Goal: Task Accomplishment & Management: Manage account settings

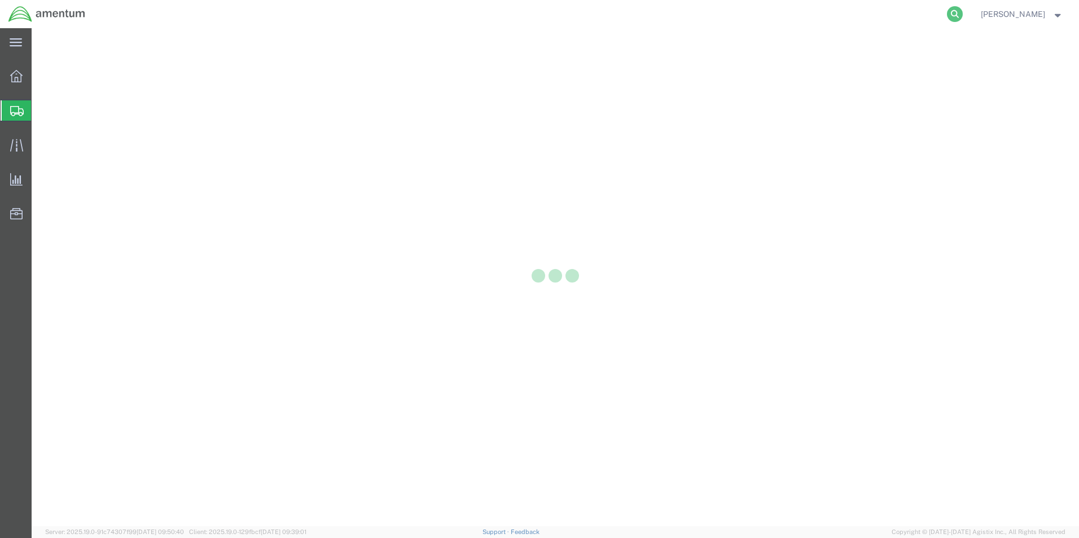
click at [954, 14] on icon at bounding box center [955, 14] width 16 height 16
click at [639, 11] on input "search" at bounding box center [775, 14] width 343 height 27
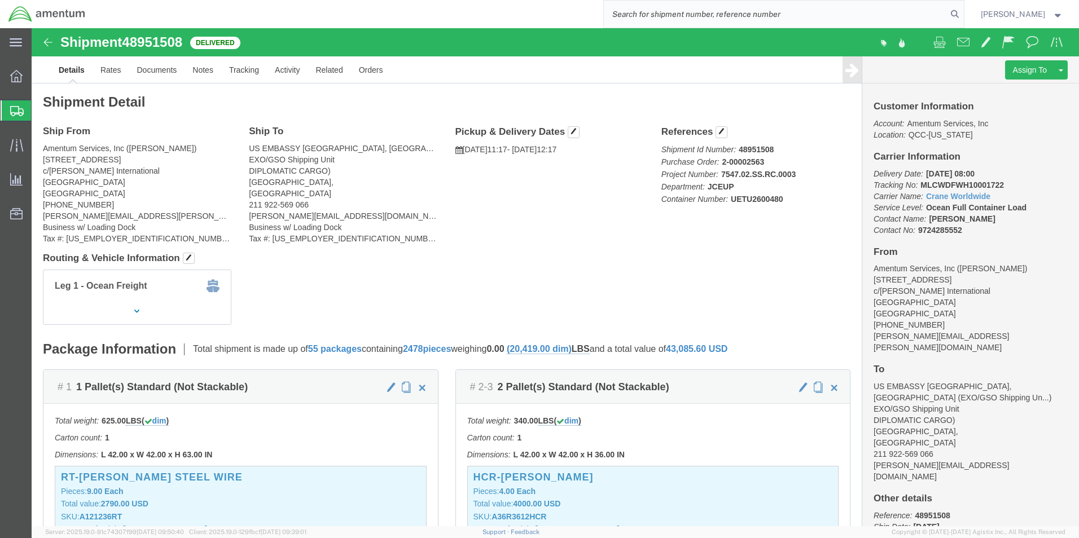
paste input "56838285"
type input "56838285"
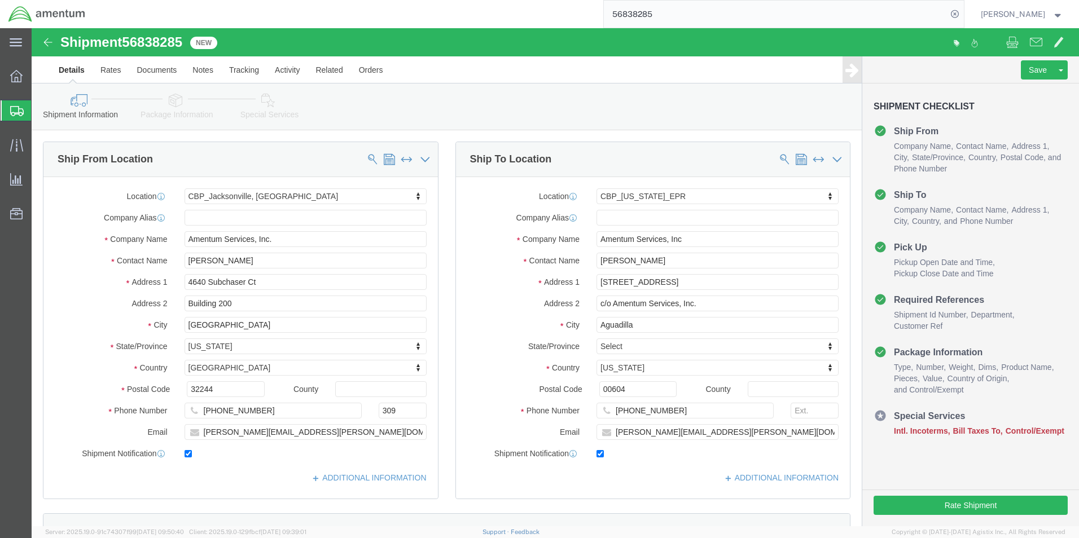
select select "49917"
select select "49933"
click icon
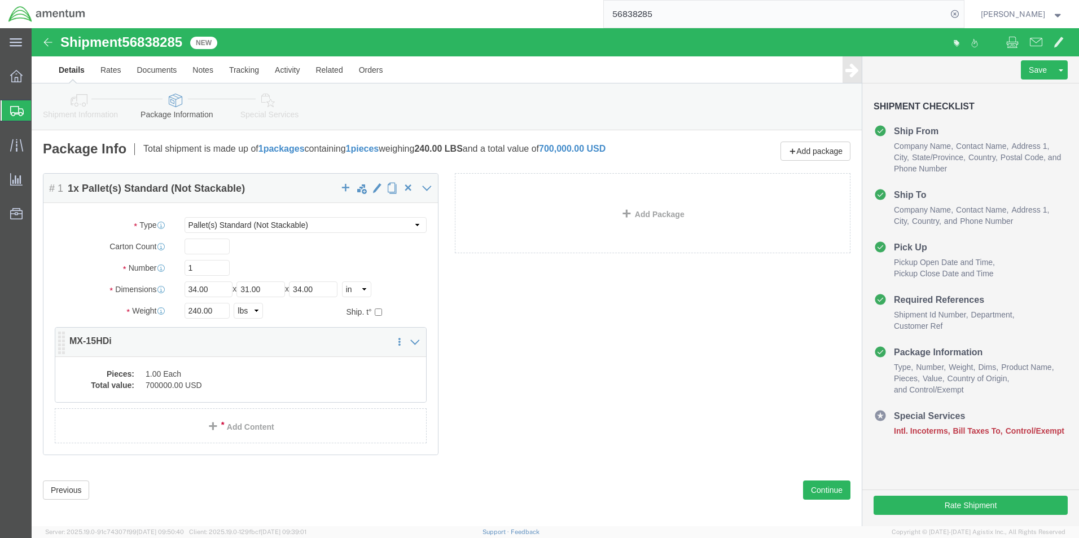
click dd "700000.00 USD"
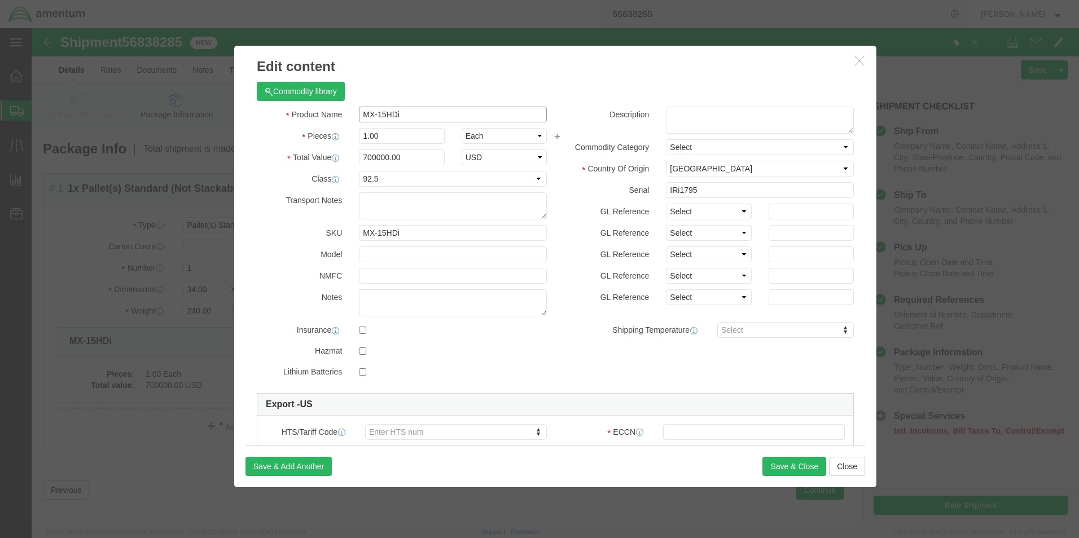
drag, startPoint x: 377, startPoint y: 85, endPoint x: 360, endPoint y: 85, distance: 17.5
click div "Product Name MX-15HDi"
click icon "button"
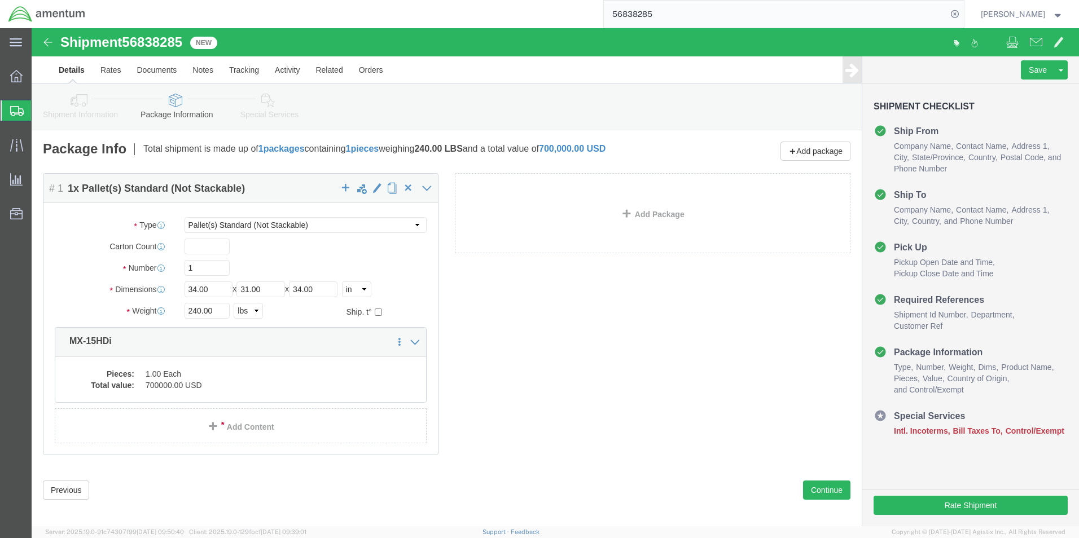
click at [673, 9] on input "56838285" at bounding box center [775, 14] width 343 height 27
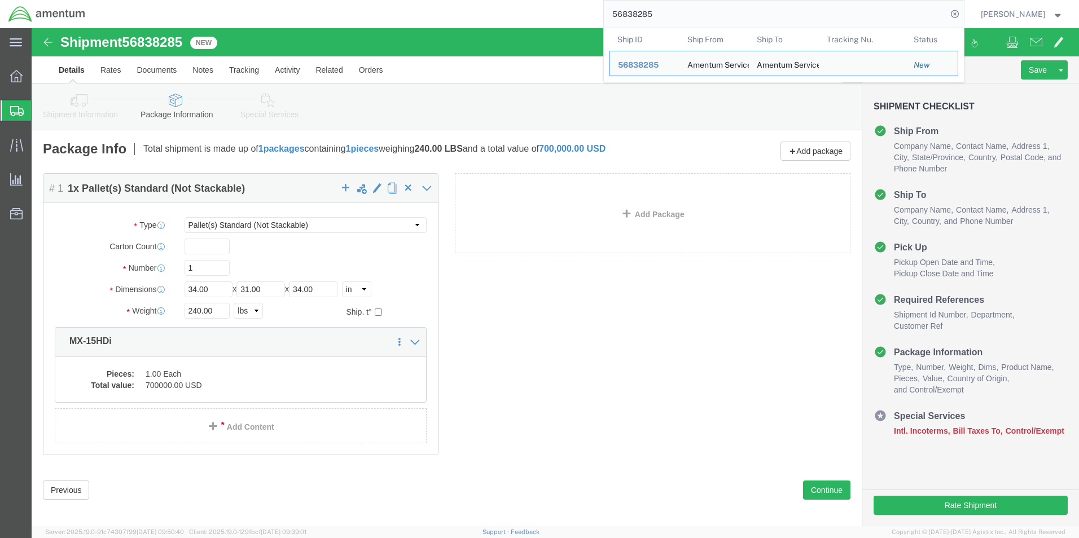
drag, startPoint x: 693, startPoint y: 15, endPoint x: 586, endPoint y: 12, distance: 106.7
click at [586, 12] on div "56838285 Ship ID Ship From Ship To Tracking Nu. Status Ship ID 56838285 Ship Fr…" at bounding box center [529, 14] width 870 height 28
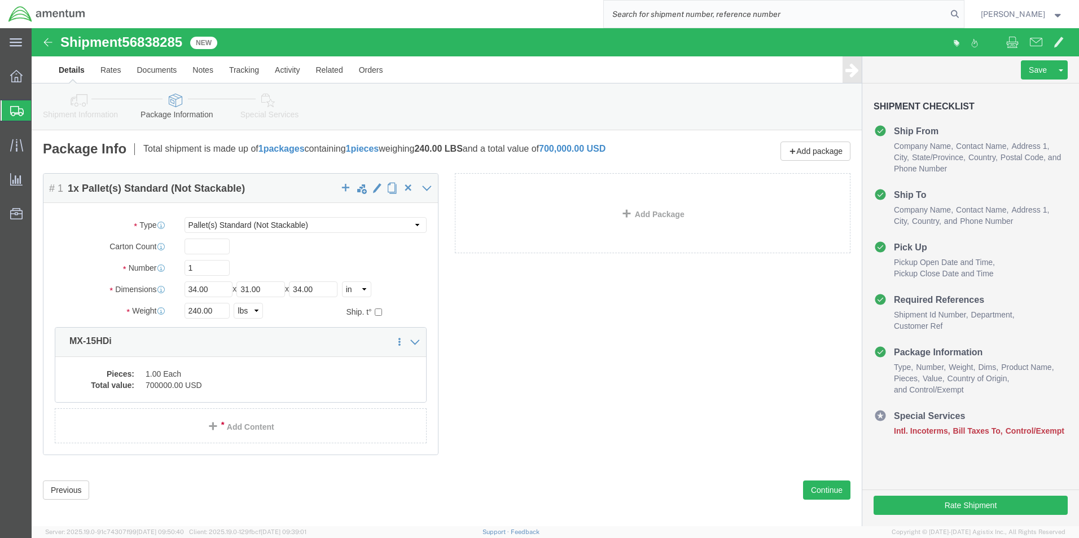
paste input "56839518"
type input "56839518"
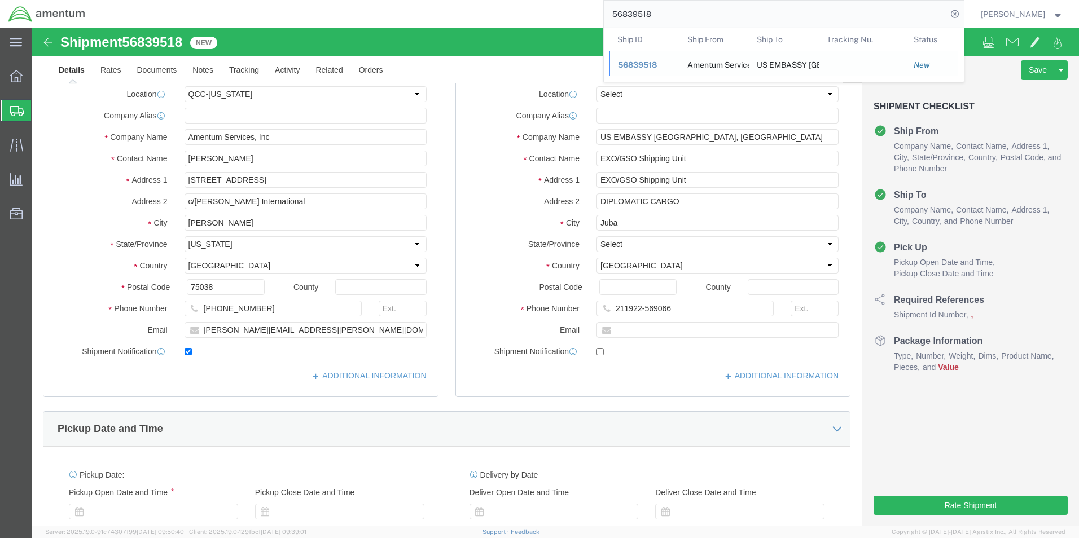
select select "42668"
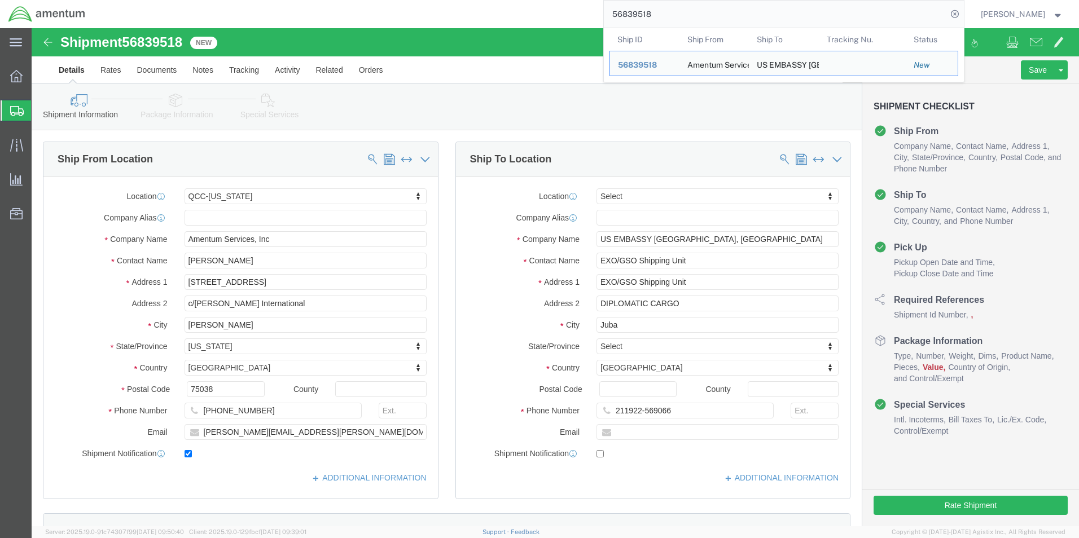
click icon
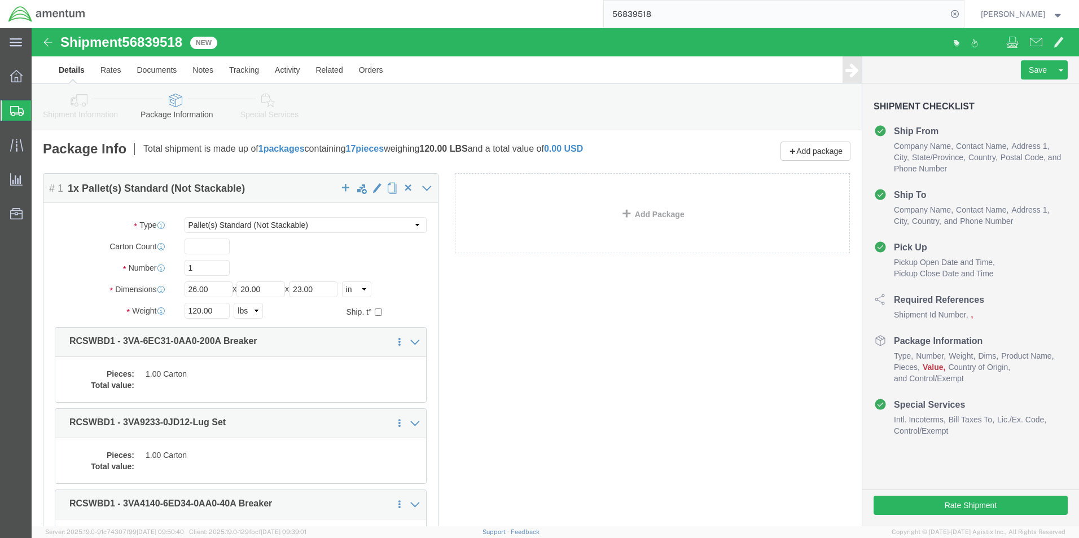
click dd
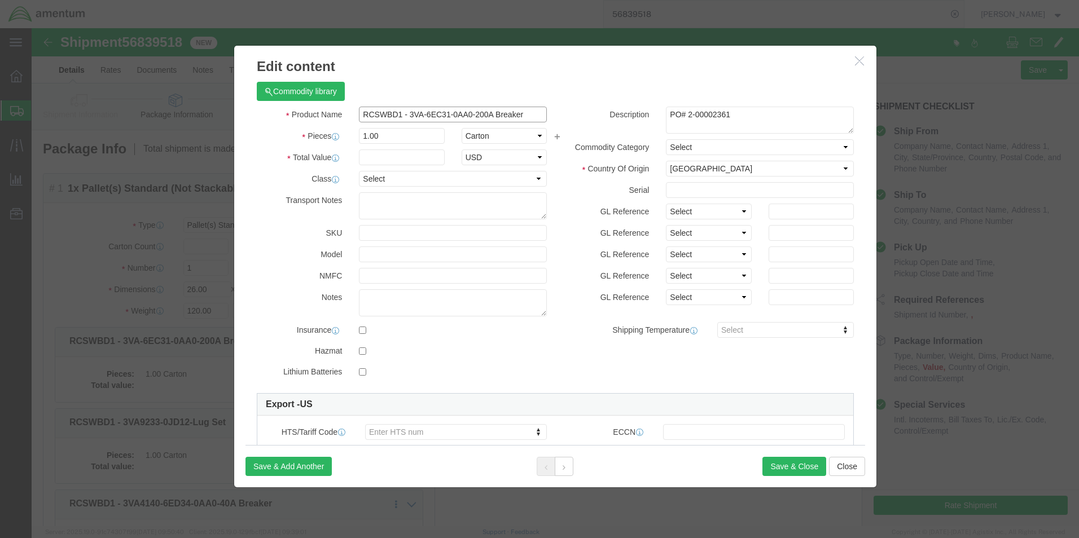
drag, startPoint x: 327, startPoint y: 86, endPoint x: 443, endPoint y: 84, distance: 115.2
click input "RCSWBD1 - 3VA-6EC31-0AA0-200A Breaker"
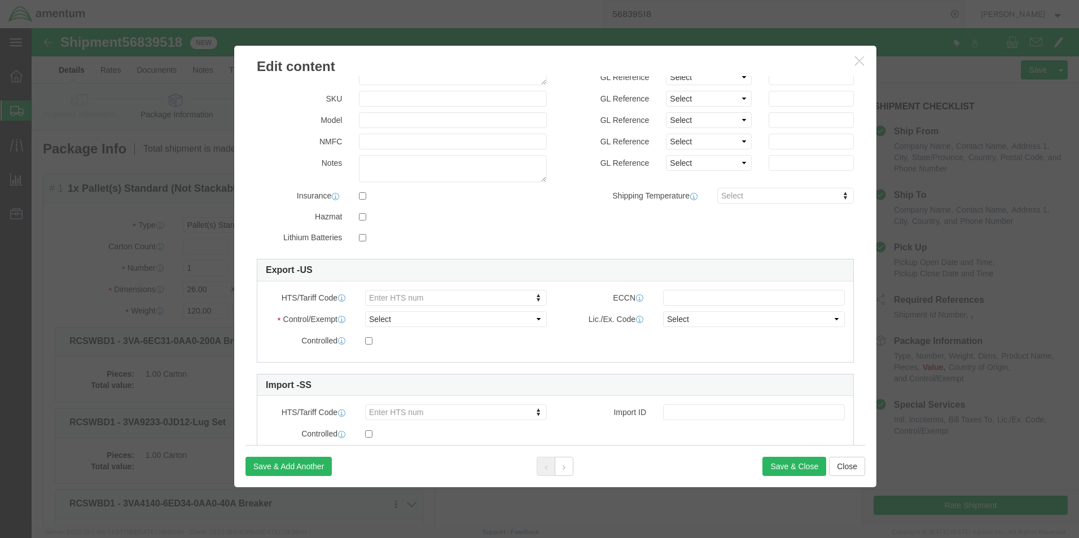
scroll to position [169, 0]
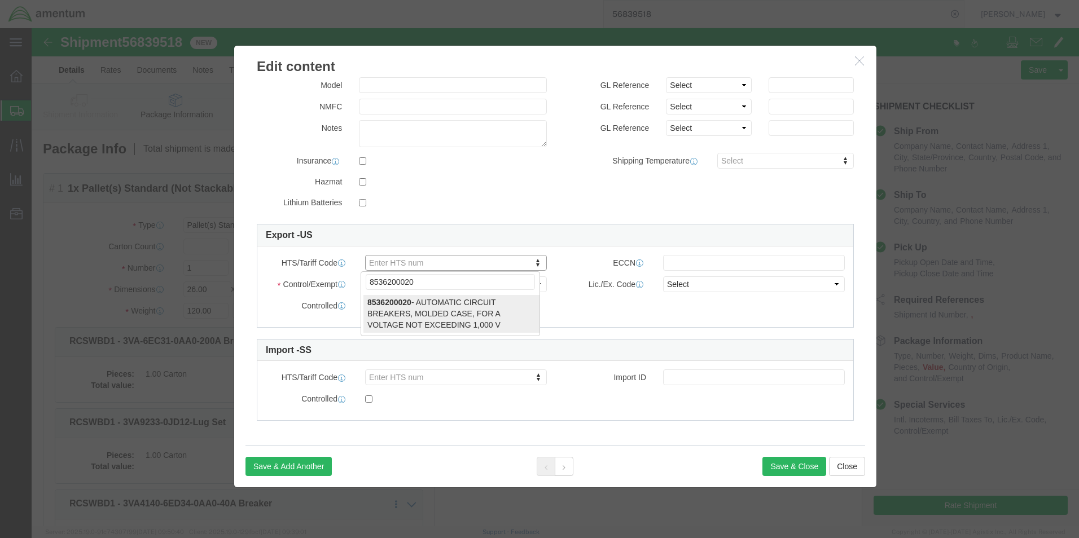
type input "8536200020"
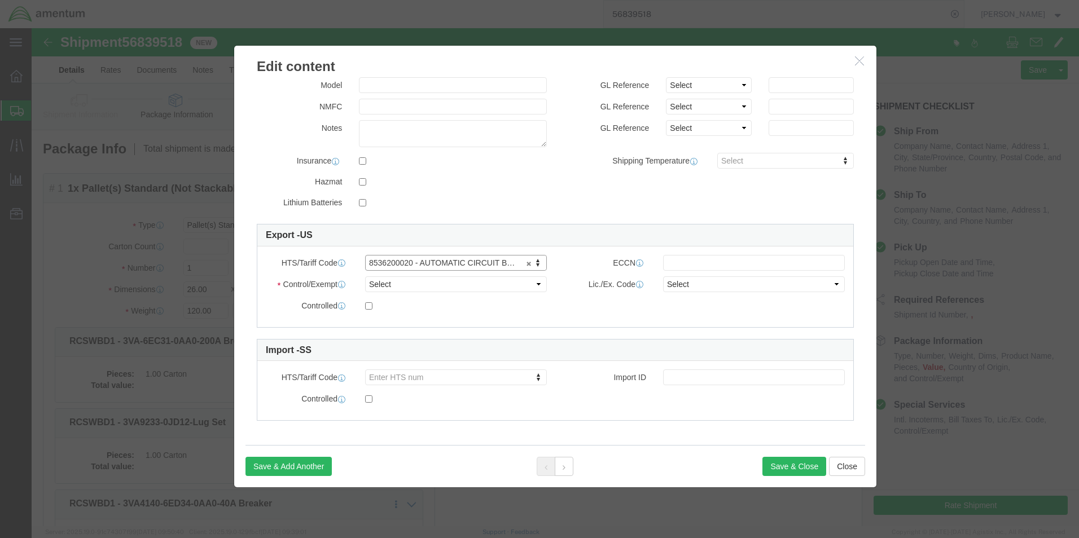
type input "8536200020"
click select "Select ATF BIS DEA EPA FDA FTR ITAR OFAC Other (OPA)"
select select "BIS"
click select "Select ATF BIS DEA EPA FDA FTR ITAR OFAC Other (OPA)"
click input "text"
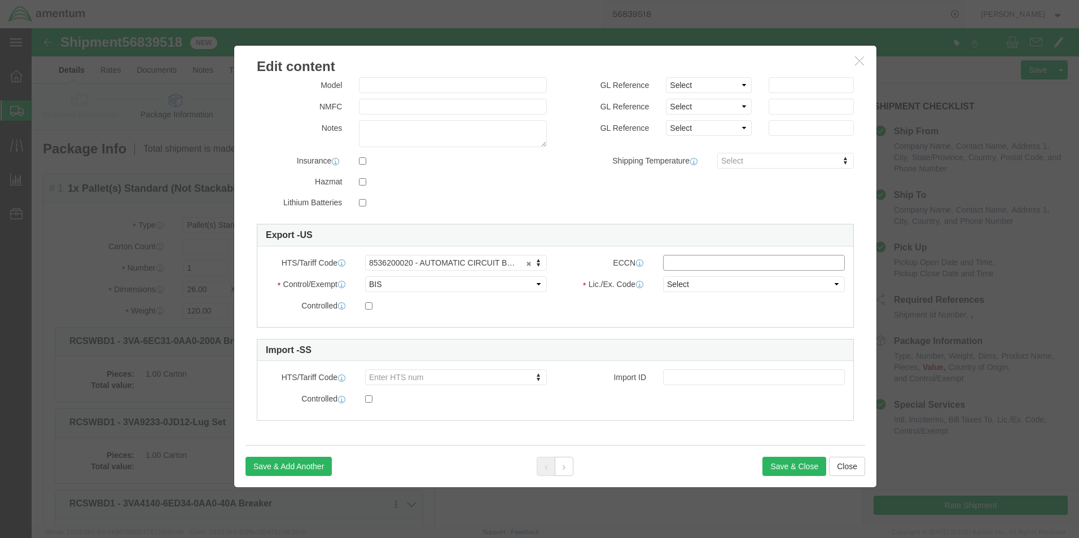
type input "EAR99"
click select "Select AGR-Agricultural APP-Computers APR-Additional Permissive Exports AVS-Air…"
select select "NLR"
click select "Select AGR-Agricultural APP-Computers APR-Additional Permissive Exports AVS-Air…"
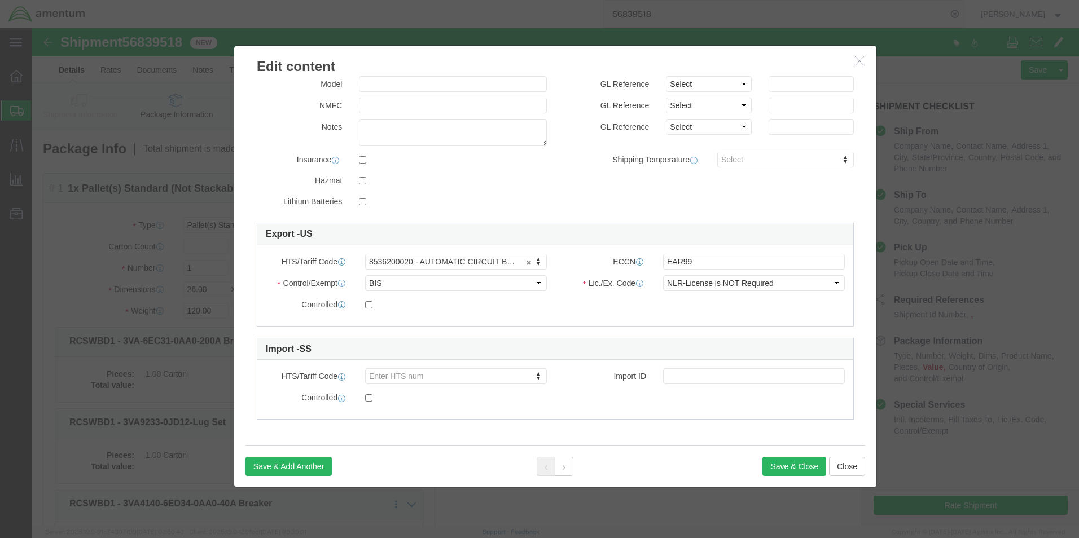
click div "Controlled"
click button "Save & Close"
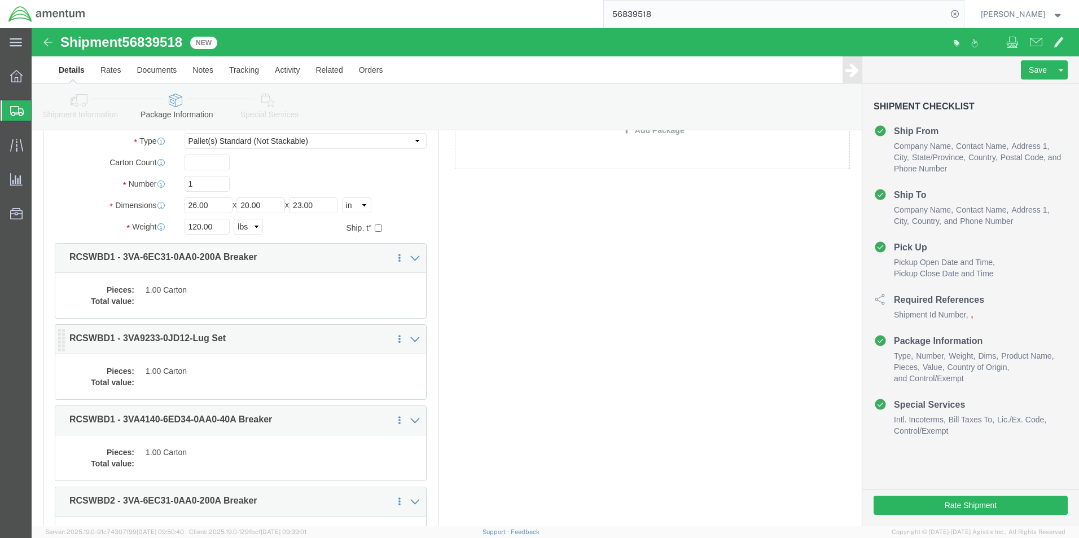
scroll to position [169, 0]
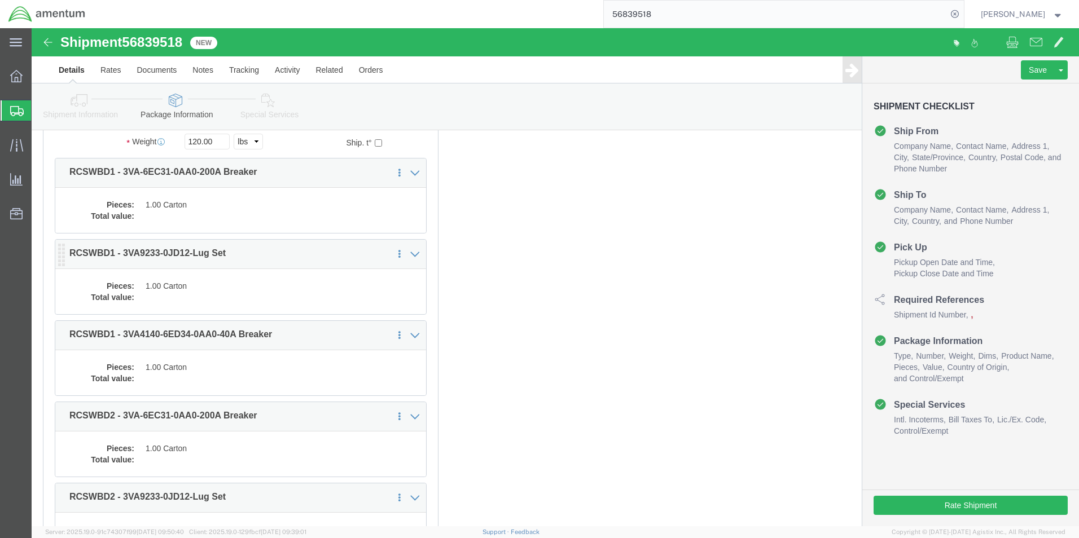
click dd
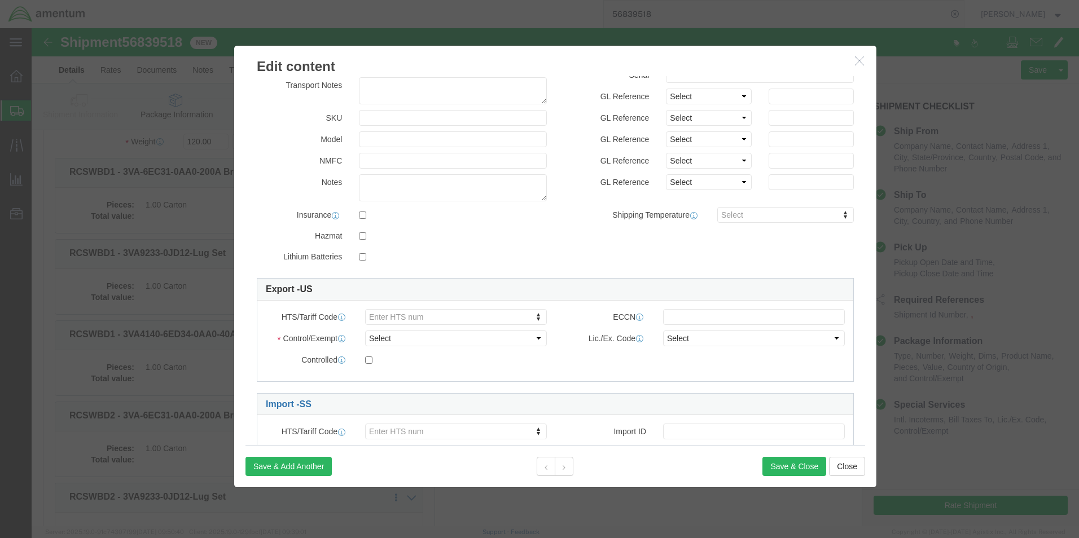
scroll to position [170, 0]
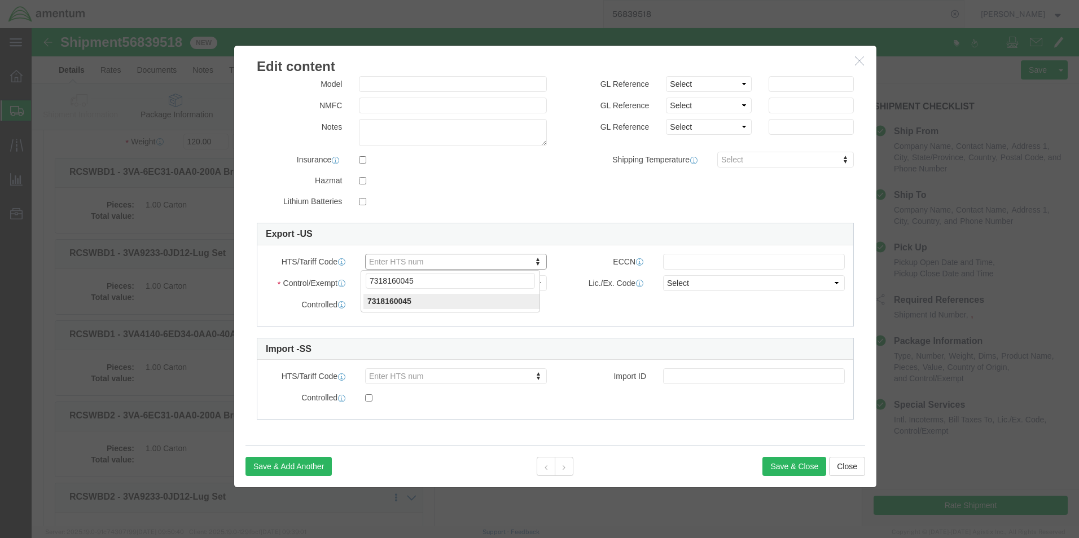
type input "7318160045"
click div
click select "Select ATF BIS DEA EPA FDA FTR ITAR OFAC Other (OPA)"
select select "BIS"
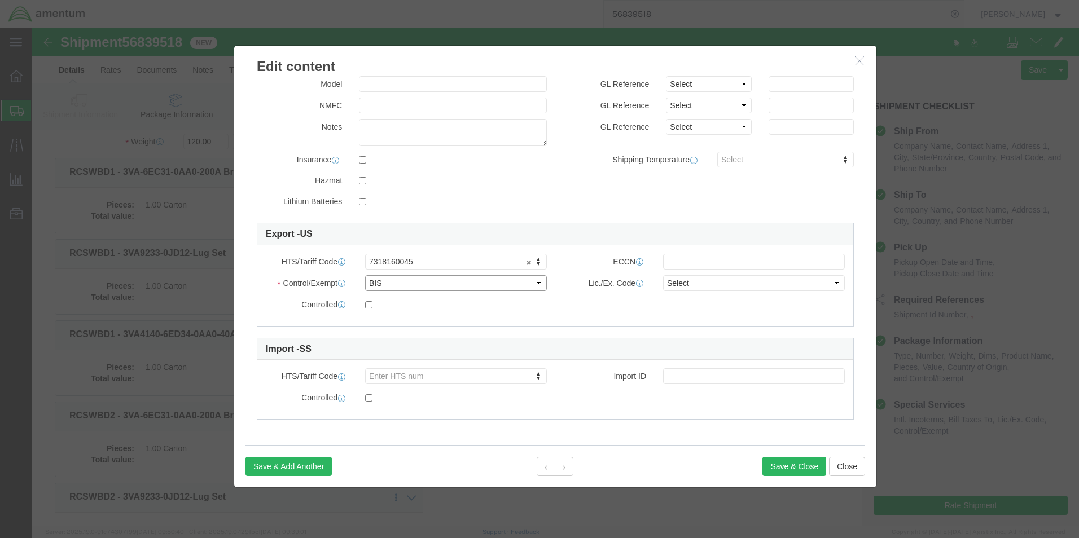
click select "Select ATF BIS DEA EPA FDA FTR ITAR OFAC Other (OPA)"
drag, startPoint x: 670, startPoint y: 230, endPoint x: 673, endPoint y: 237, distance: 7.3
click input "text"
type input "EAR99"
click select "Select AGR-Agricultural APP-Computers APR-Additional Permissive Exports AVS-Air…"
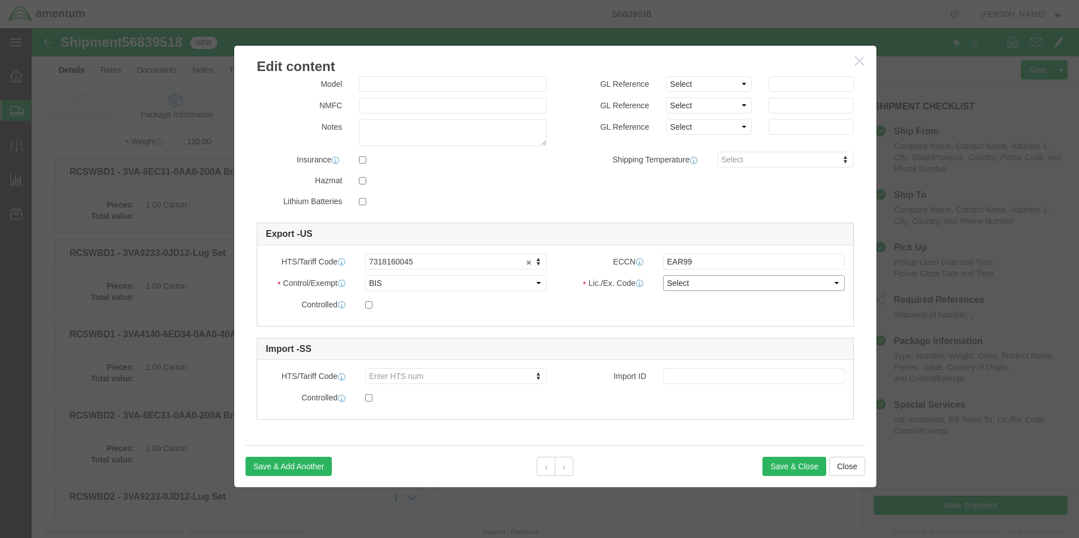
select select "NLR"
click select "Select AGR-Agricultural APP-Computers APR-Additional Permissive Exports AVS-Air…"
click div "Controlled"
click button "Save & Close"
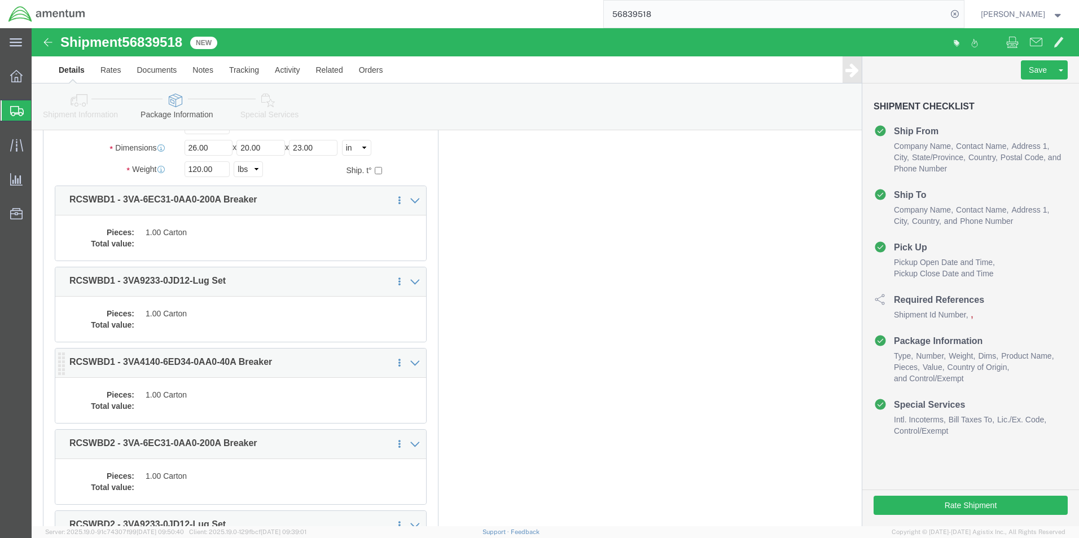
scroll to position [169, 0]
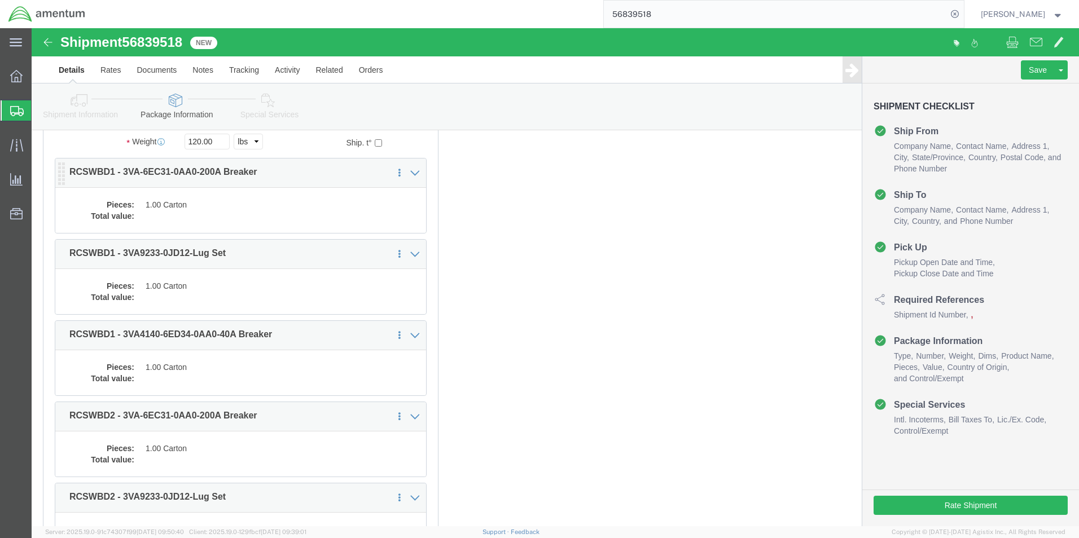
click dd "1.00 Carton"
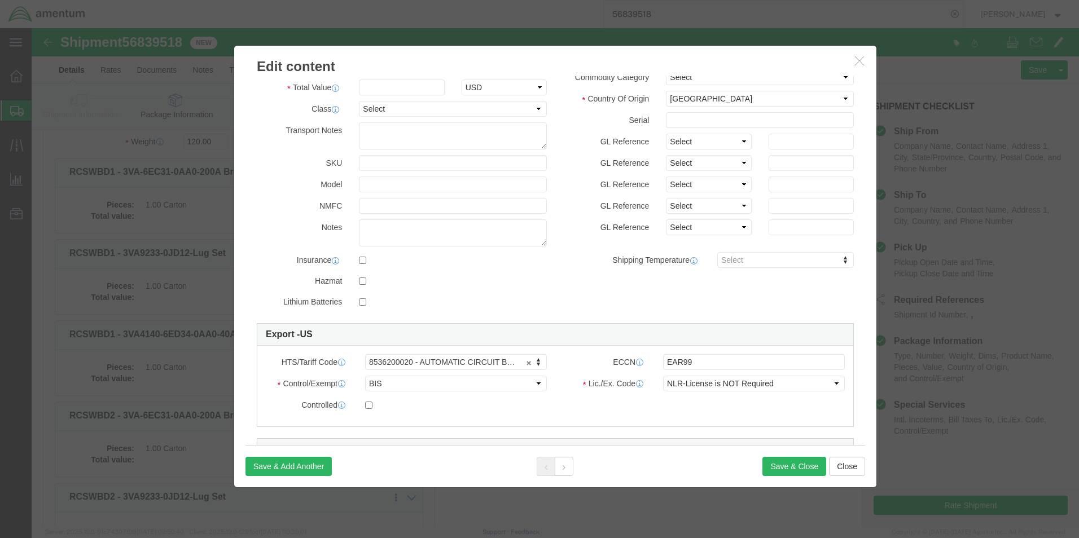
scroll to position [113, 0]
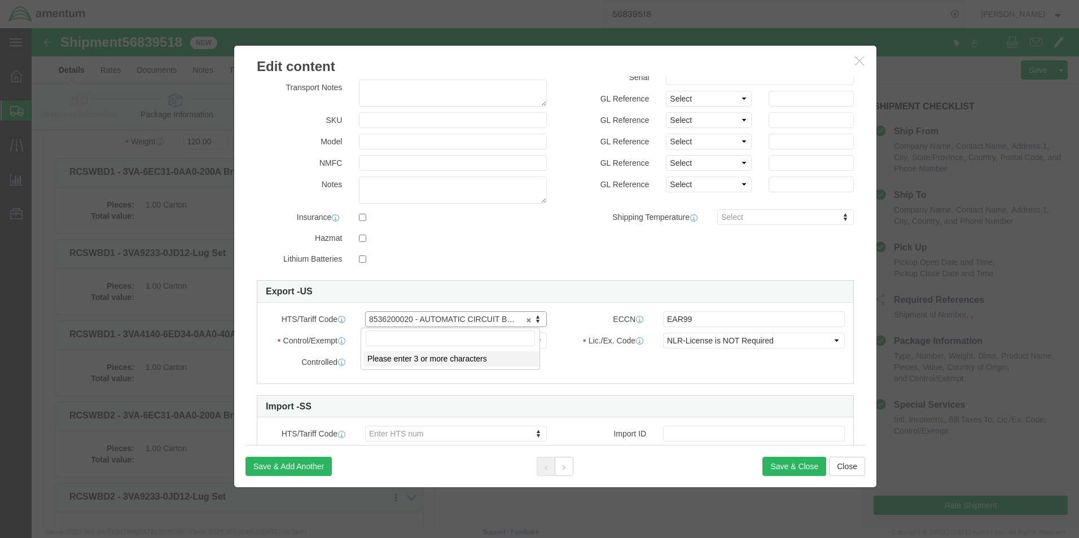
drag, startPoint x: 332, startPoint y: 297, endPoint x: 365, endPoint y: 296, distance: 32.8
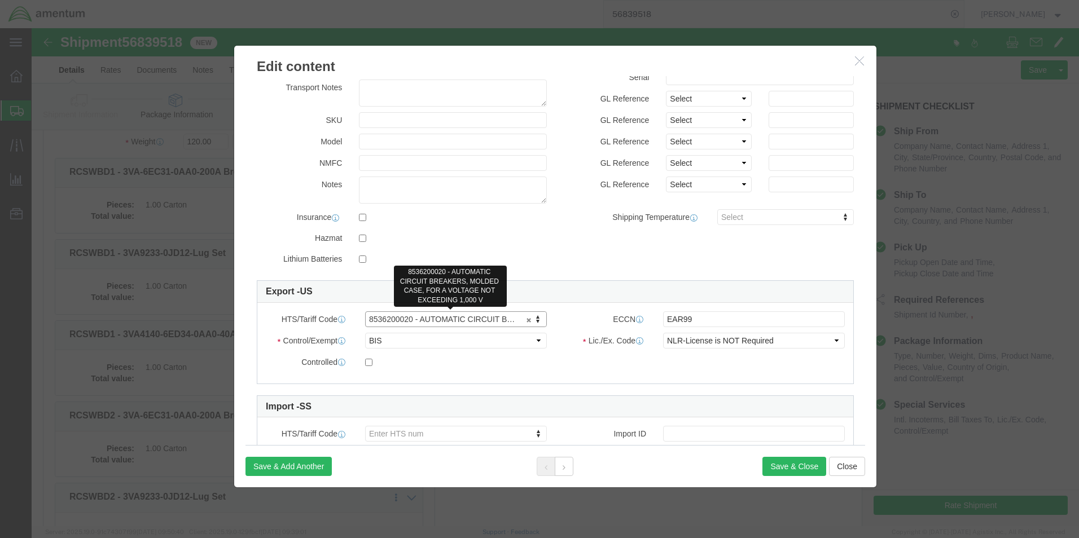
drag, startPoint x: 335, startPoint y: 292, endPoint x: 372, endPoint y: 294, distance: 37.3
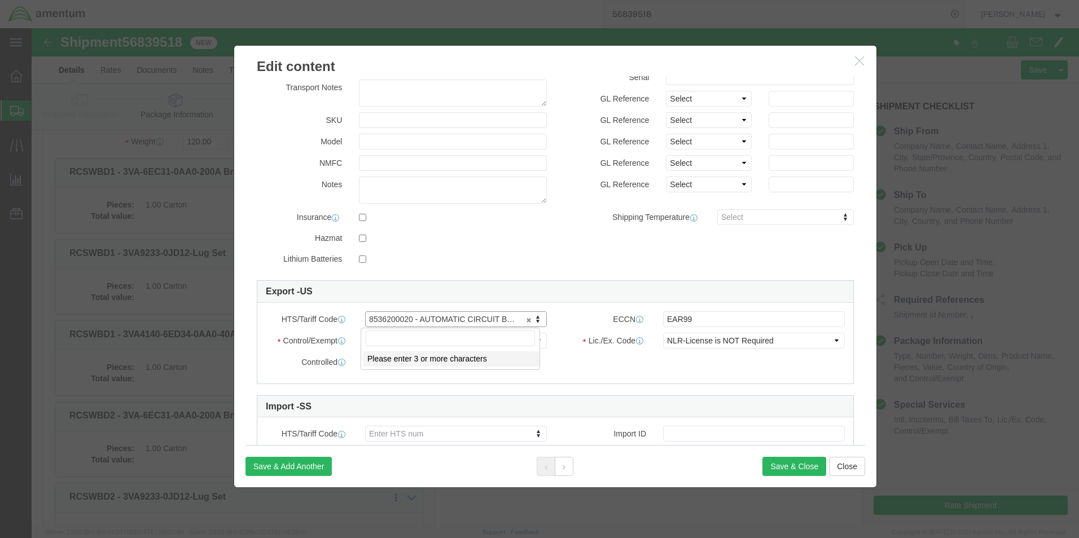
drag, startPoint x: 376, startPoint y: 292, endPoint x: 314, endPoint y: 295, distance: 62.1
click icon "button"
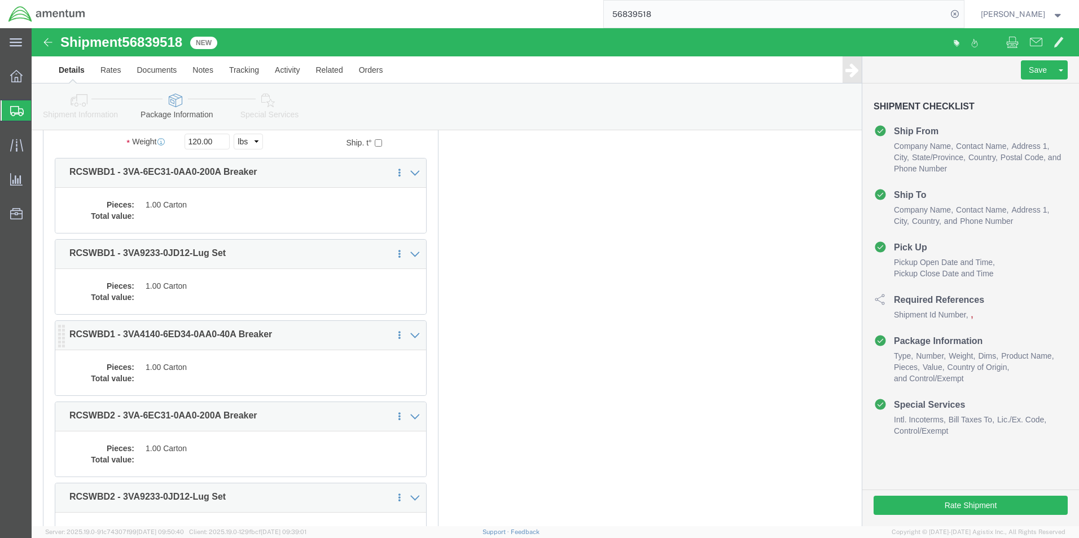
click dd
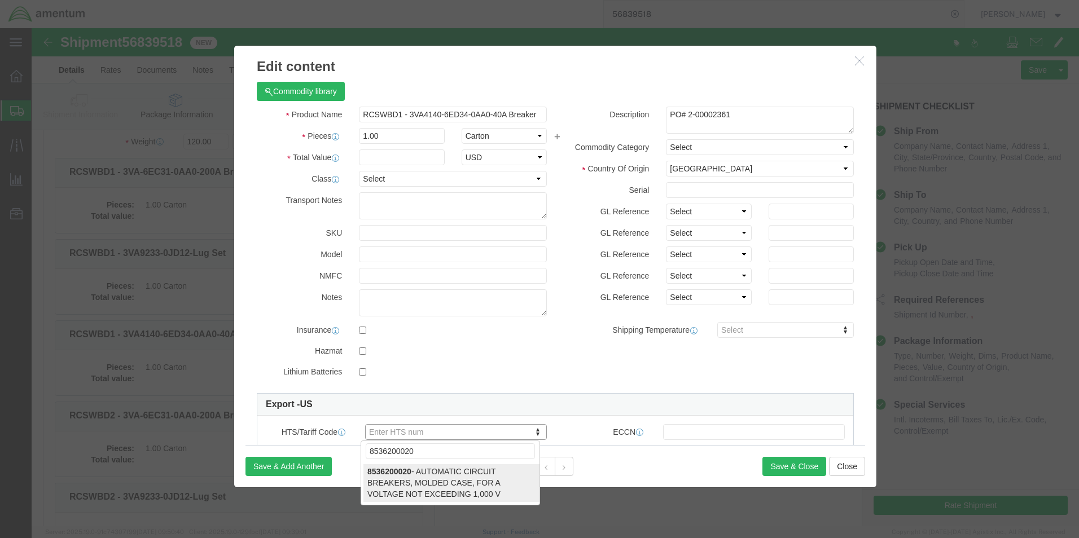
type input "8536200020"
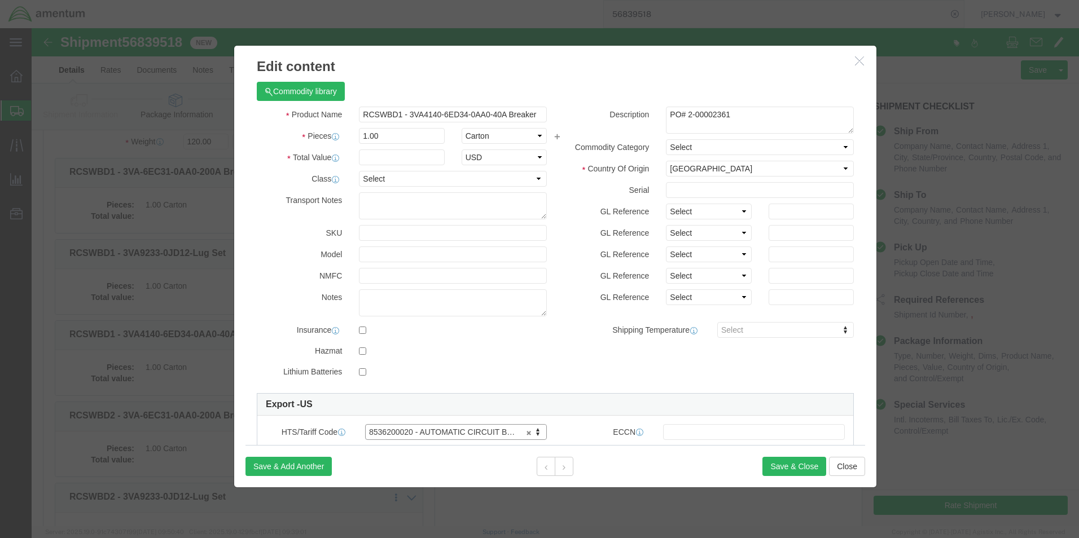
click html "Shipment 56839518 New Details Rates Documents Notes Tracking Activity Related O…"
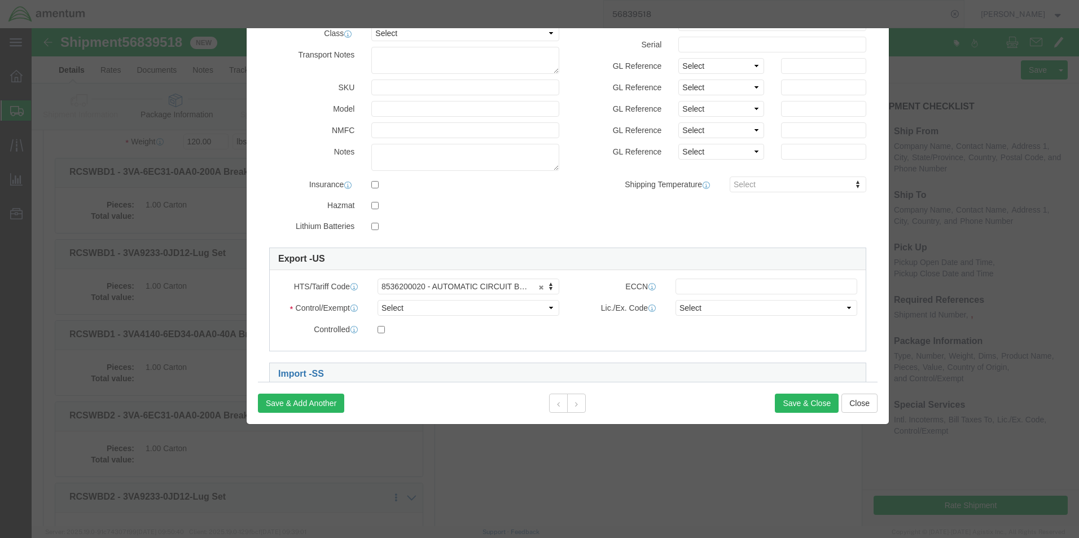
scroll to position [169, 0]
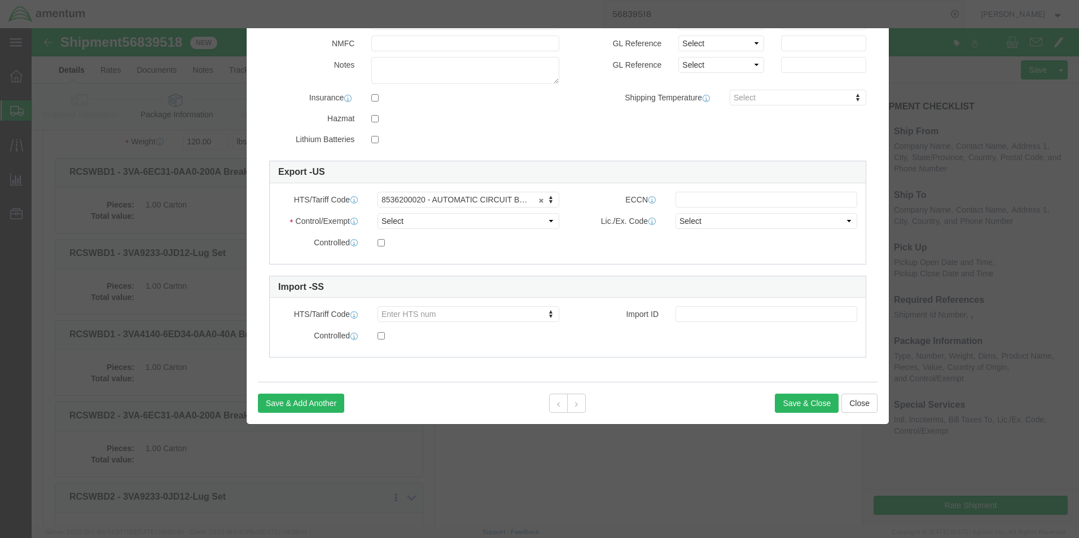
click div "HTS/Tariff Code 8536200020 - AUTOMATIC CIRCUIT BREAKERS, MOLDED CASE, FOR A VOL…"
click select "Select ATF BIS DEA EPA FDA FTR ITAR OFAC Other (OPA)"
select select "BIS"
click select "Select ATF BIS DEA EPA FDA FTR ITAR OFAC Other (OPA)"
click input "text"
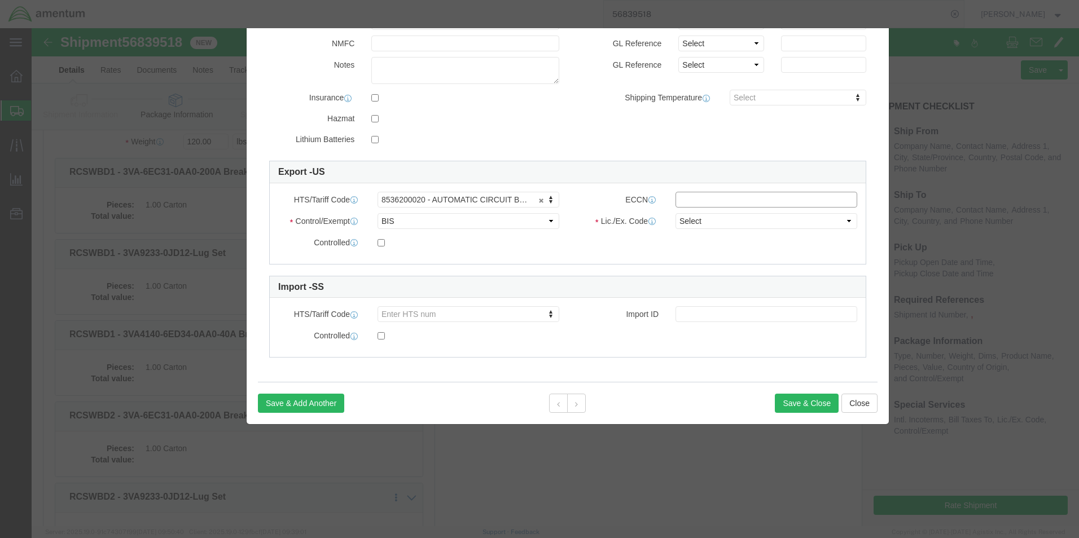
type input "EAR99"
click select "Select AGR-Agricultural APP-Computers APR-Additional Permissive Exports AVS-Air…"
select select "NLR"
click select "Select AGR-Agricultural APP-Computers APR-Additional Permissive Exports AVS-Air…"
click button "Save & Close"
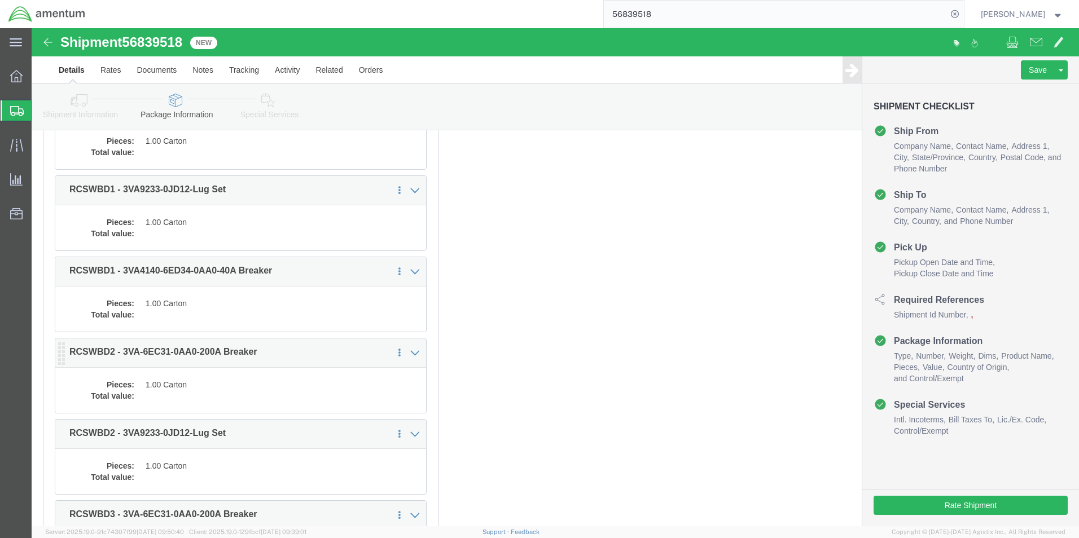
scroll to position [282, 0]
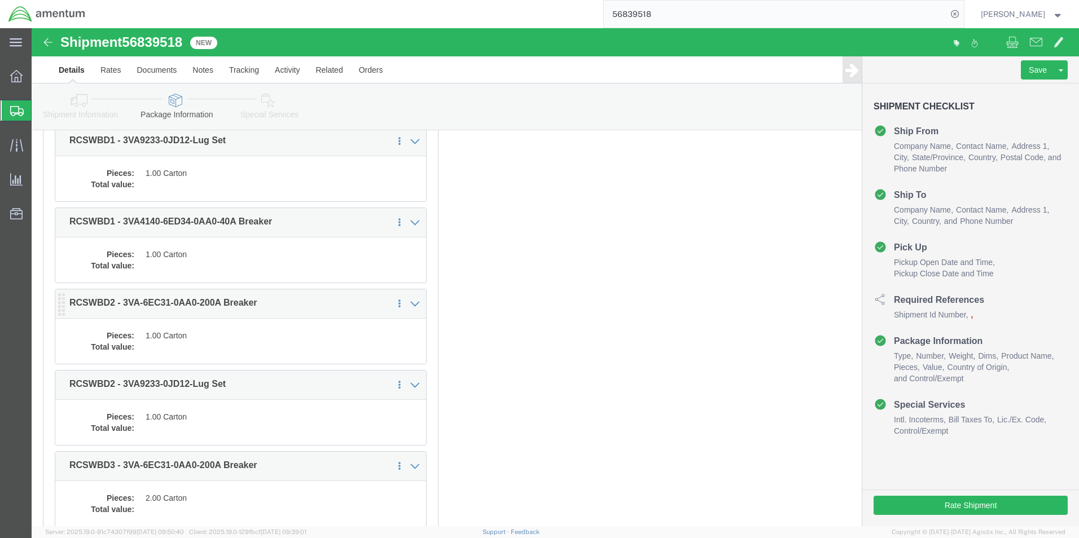
click dd
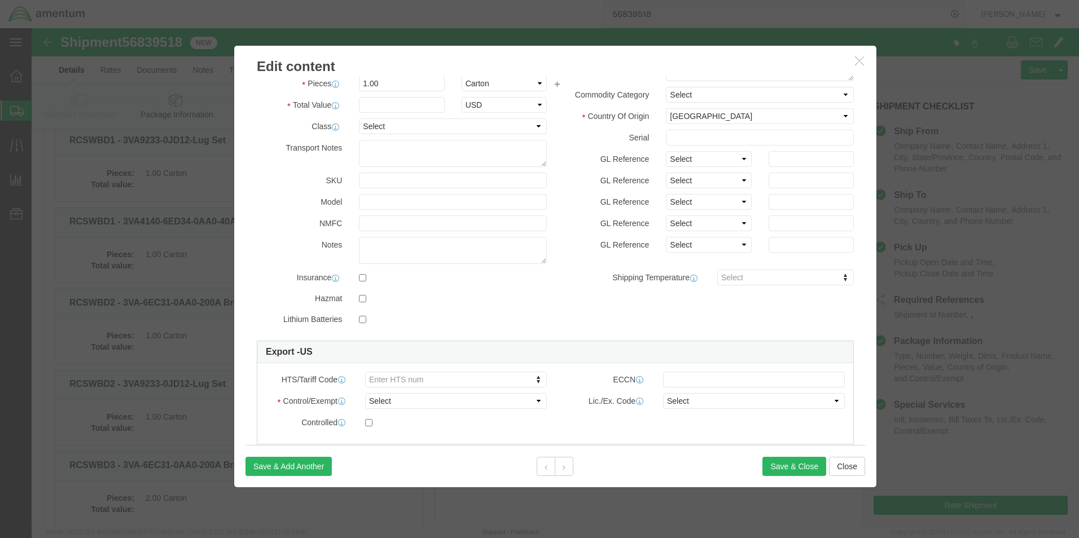
scroll to position [113, 0]
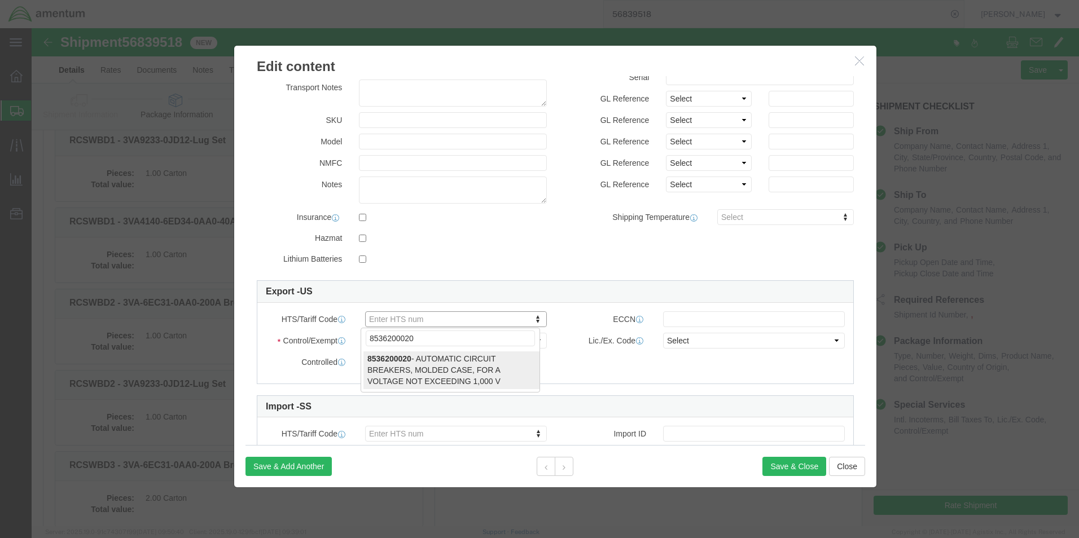
type input "8536200020"
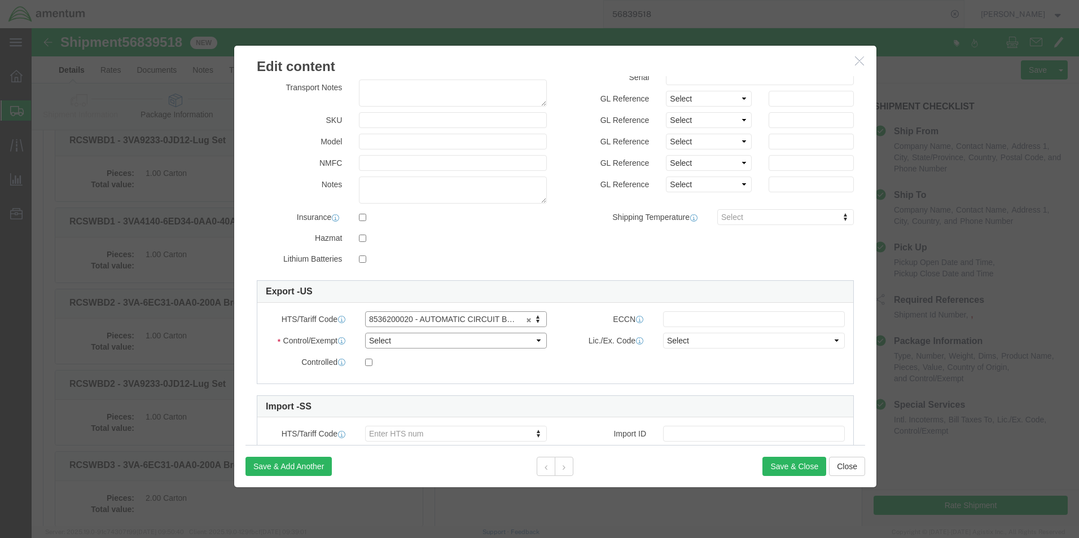
click select "Select ATF BIS DEA EPA FDA FTR ITAR OFAC Other (OPA)"
select select "BIS"
click select "Select ATF BIS DEA EPA FDA FTR ITAR OFAC Other (OPA)"
click input "text"
type input "EAR99"
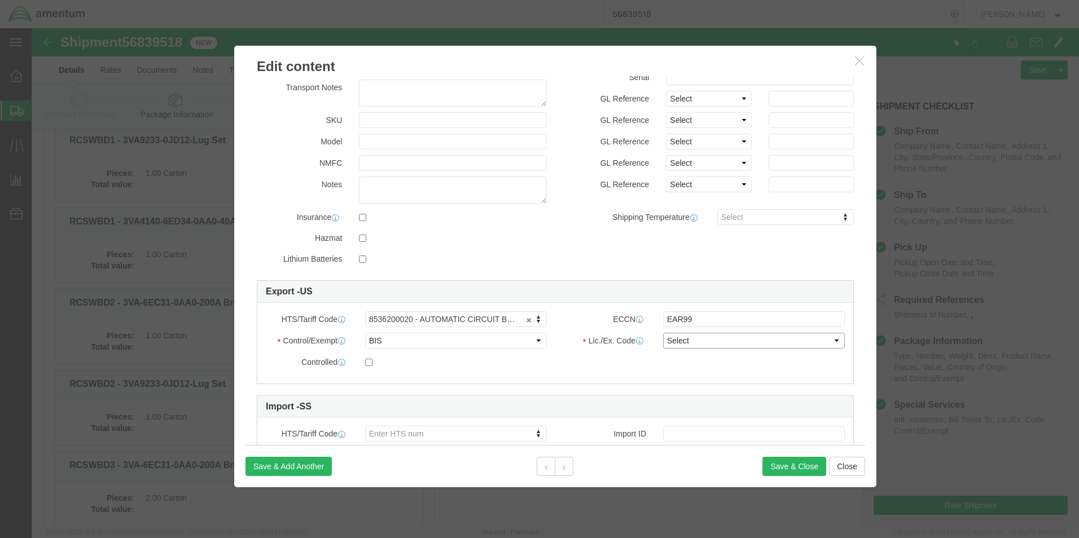
click select "Select AGR-Agricultural APP-Computers APR-Additional Permissive Exports AVS-Air…"
select select "NLR"
click select "Select AGR-Agricultural APP-Computers APR-Additional Permissive Exports AVS-Air…"
click button "Save & Close"
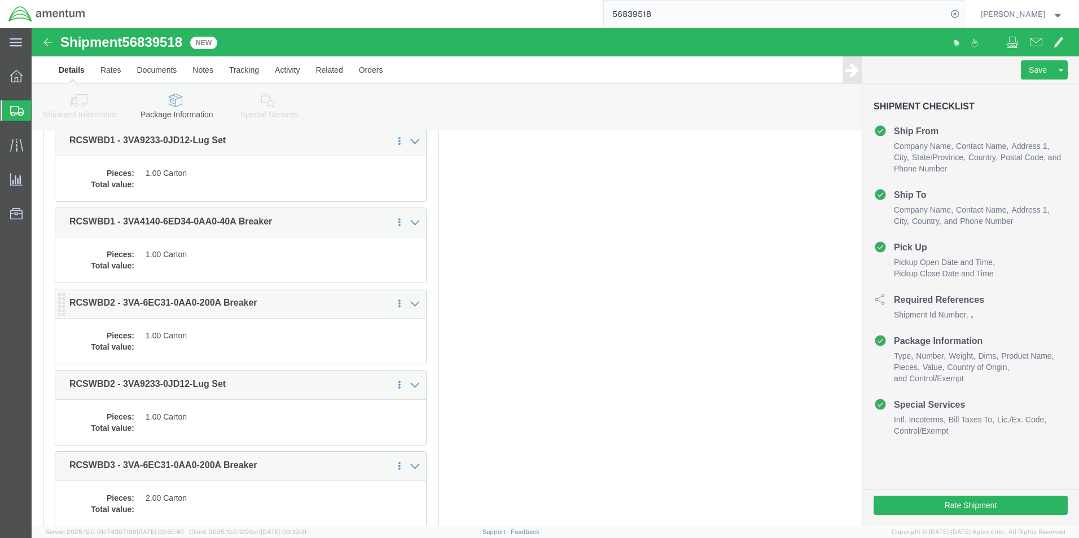
click dd "1.00 Carton"
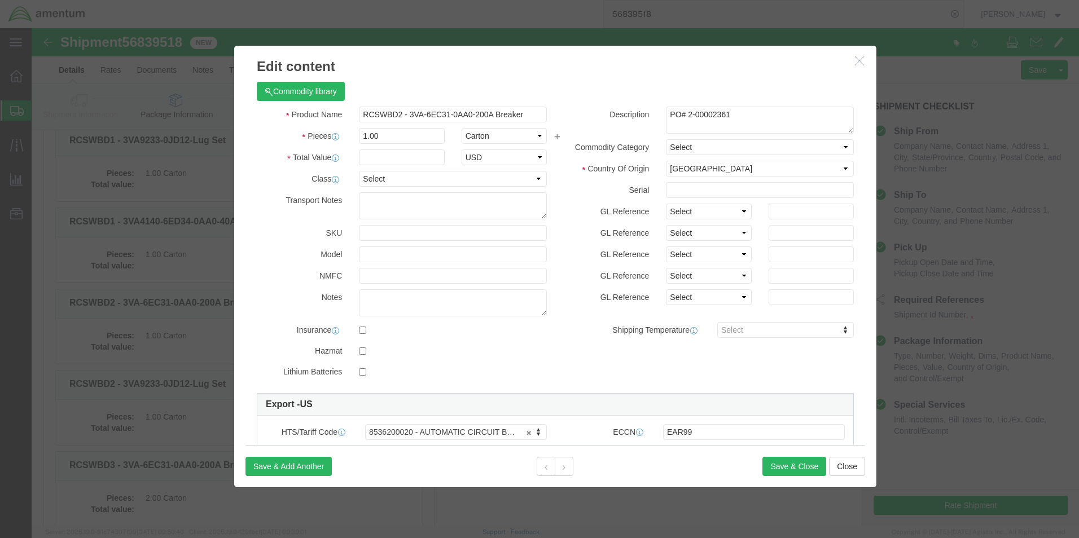
click icon "button"
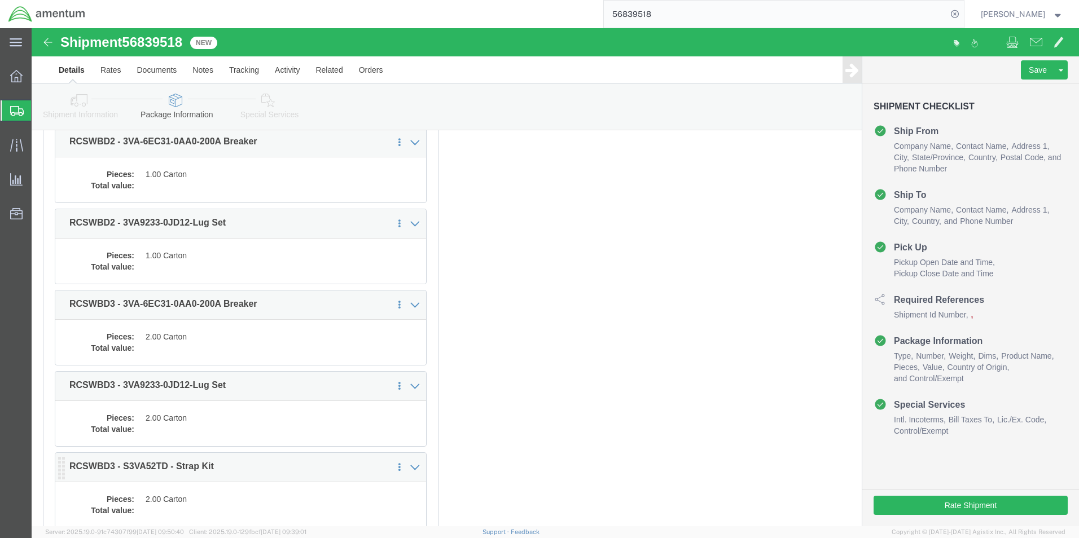
scroll to position [508, 0]
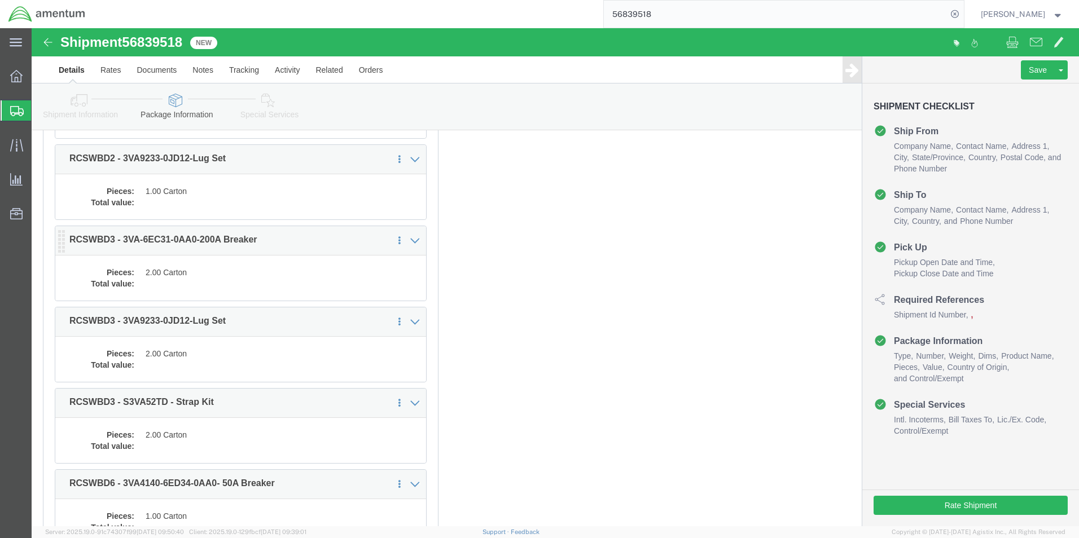
click dd
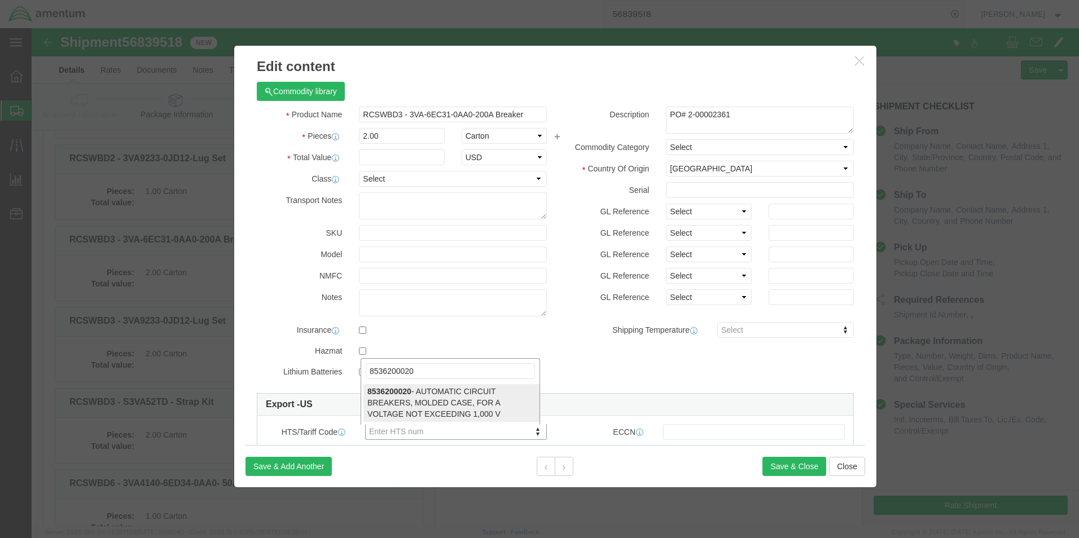
type input "8536200020"
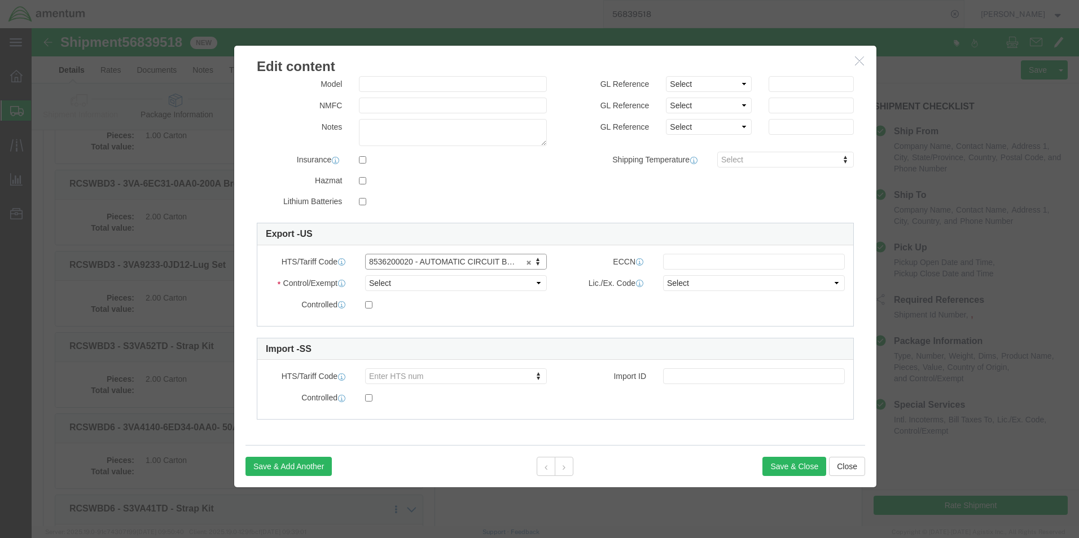
scroll to position [564, 0]
click select "Select ATF BIS DEA EPA FDA FTR ITAR OFAC Other (OPA)"
select select "BIS"
click select "Select ATF BIS DEA EPA FDA FTR ITAR OFAC Other (OPA)"
drag, startPoint x: 652, startPoint y: 234, endPoint x: 658, endPoint y: 235, distance: 5.8
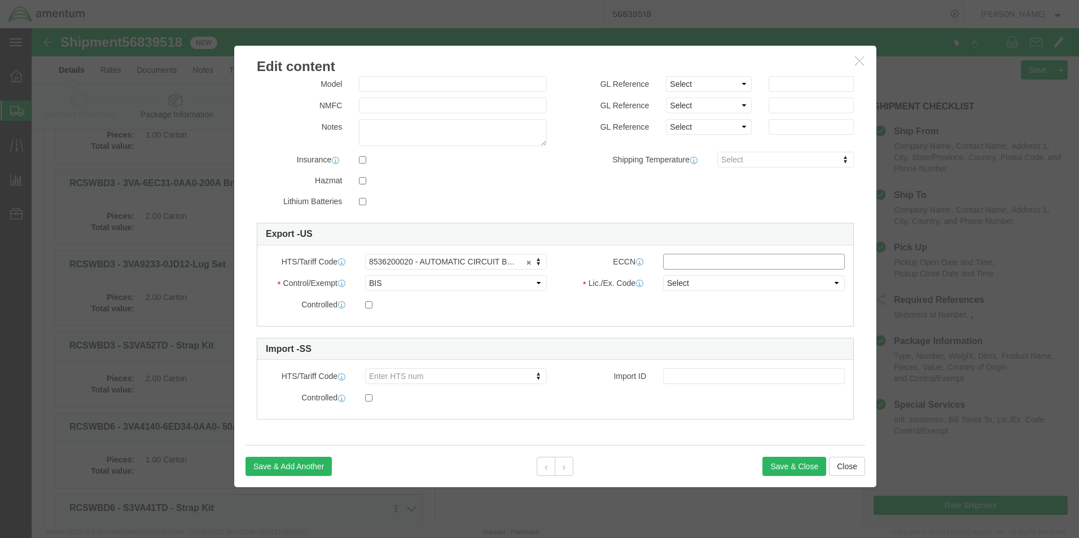
click input "text"
type input "EAR99"
click select "Select AGR-Agricultural APP-Computers APR-Additional Permissive Exports AVS-Air…"
select select "NLR"
click select "Select AGR-Agricultural APP-Computers APR-Additional Permissive Exports AVS-Air…"
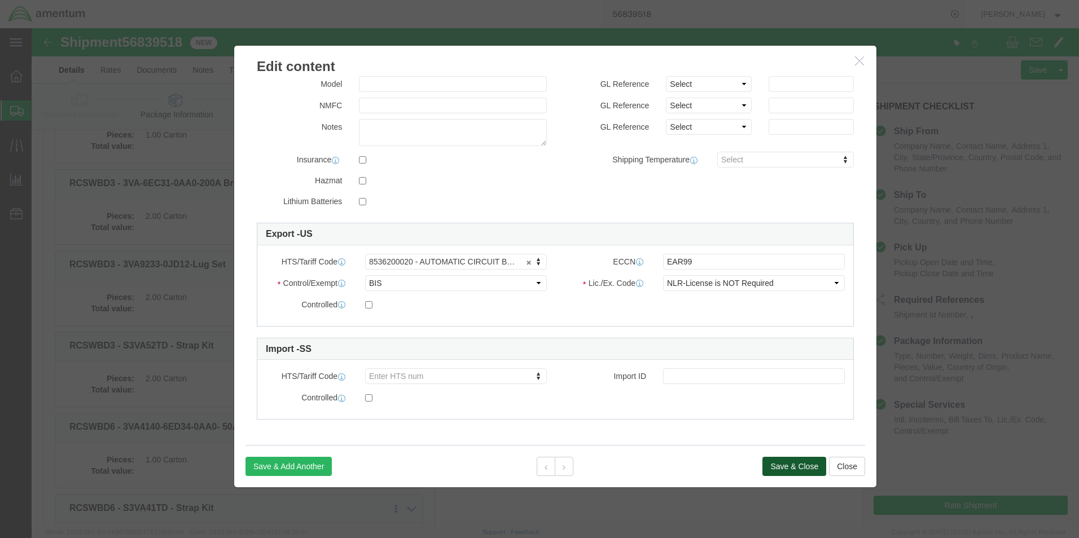
click button "Save & Close"
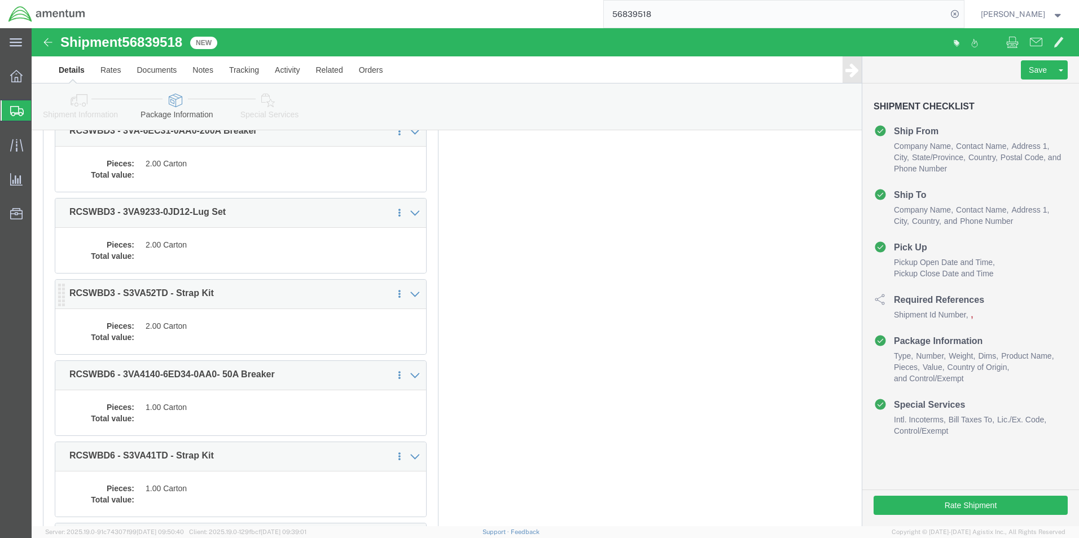
scroll to position [677, 0]
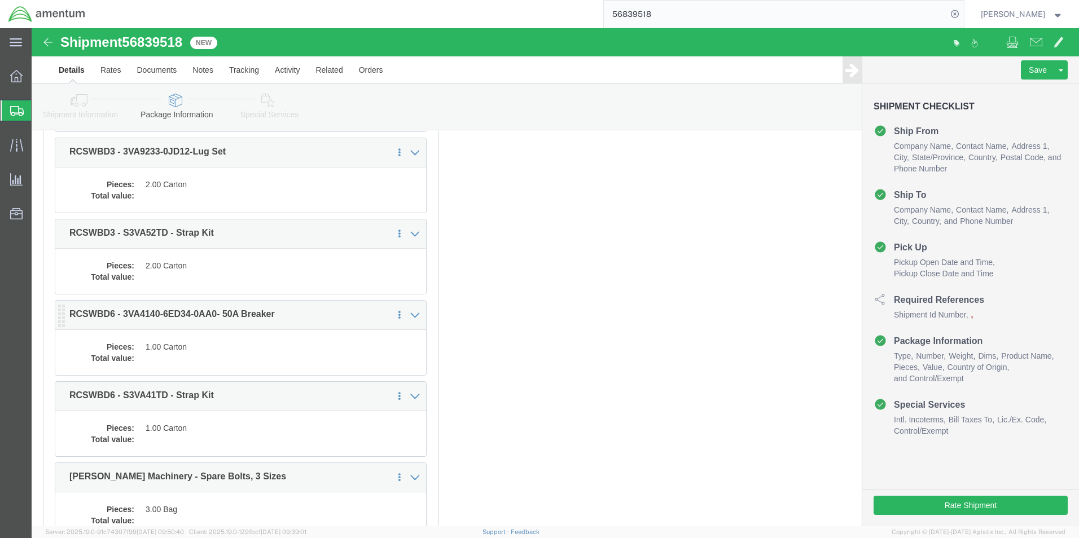
click dd "1.00 Carton"
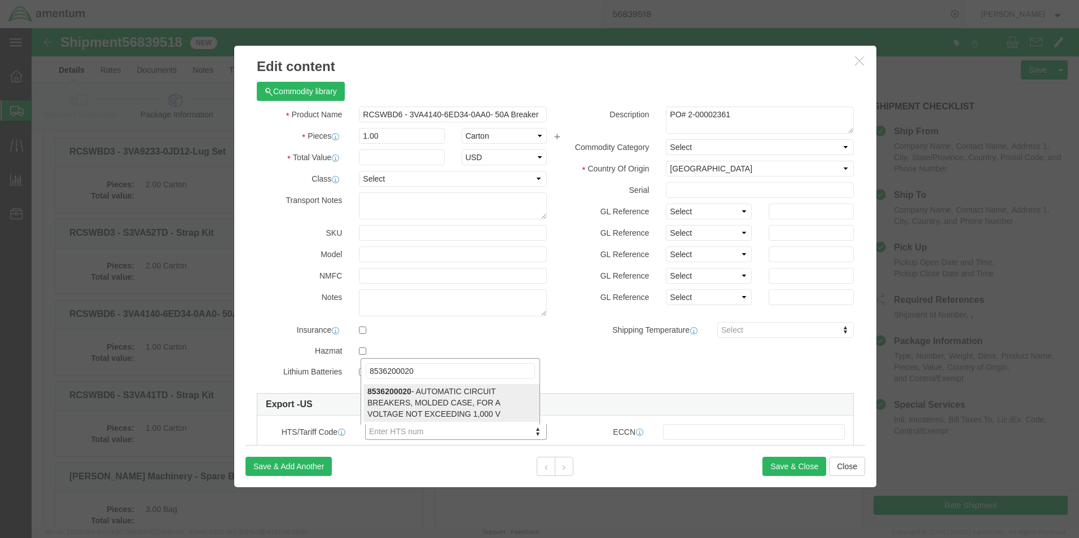
type input "8536200020"
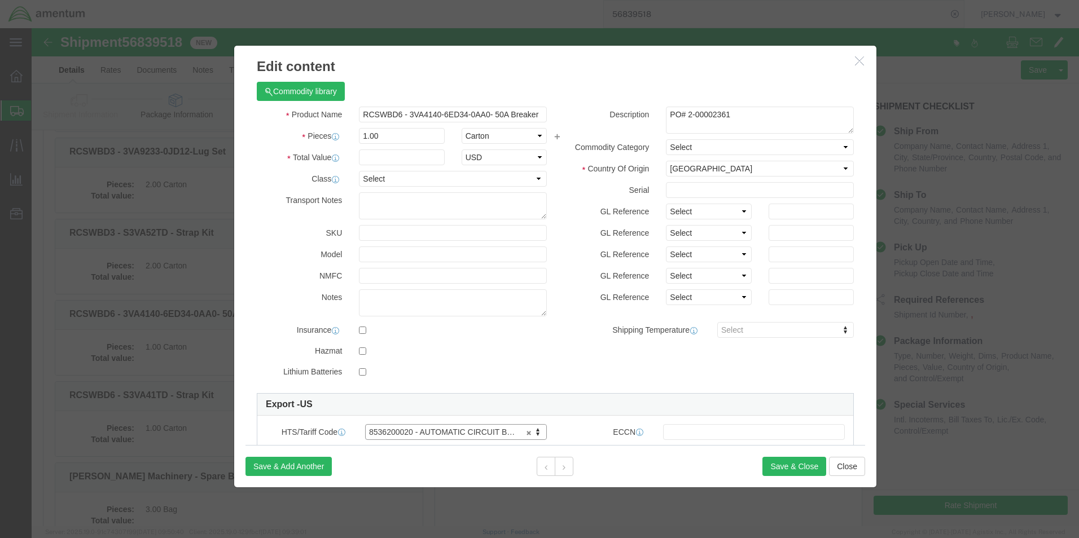
click div "Product Name RCSWBD6 - 3VA4140-6ED34-0AA0- 50A Breaker Pieces 1.00 Select Bag B…"
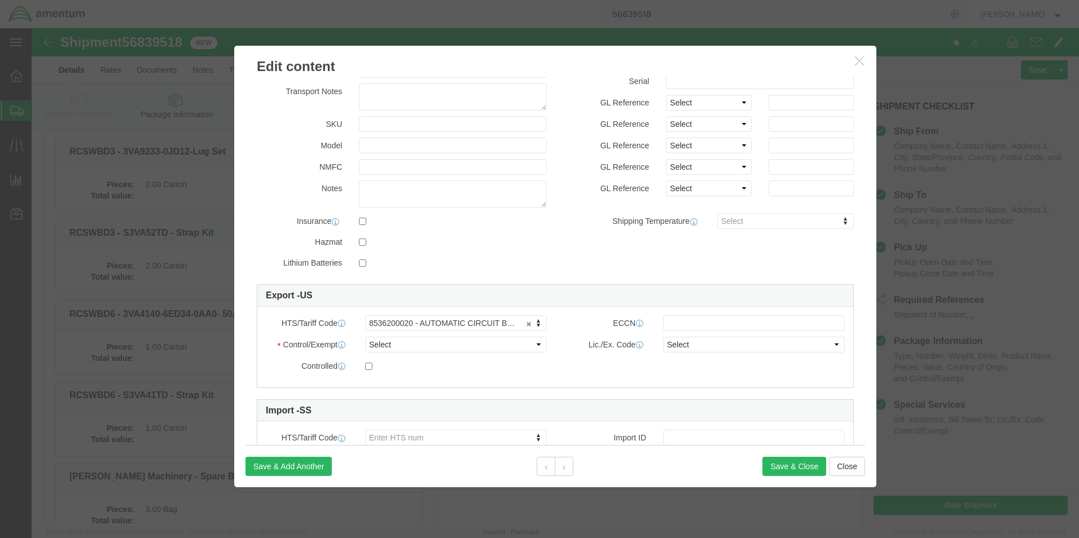
scroll to position [170, 0]
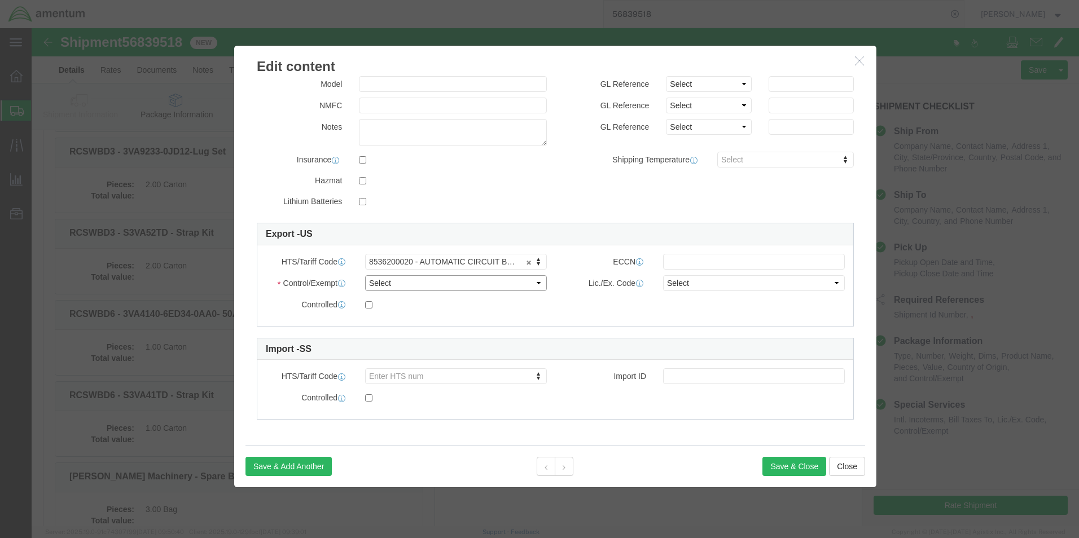
click select "Select ATF BIS DEA EPA FDA FTR ITAR OFAC Other (OPA)"
select select "BIS"
click select "Select ATF BIS DEA EPA FDA FTR ITAR OFAC Other (OPA)"
click input "text"
type input "EAR99"
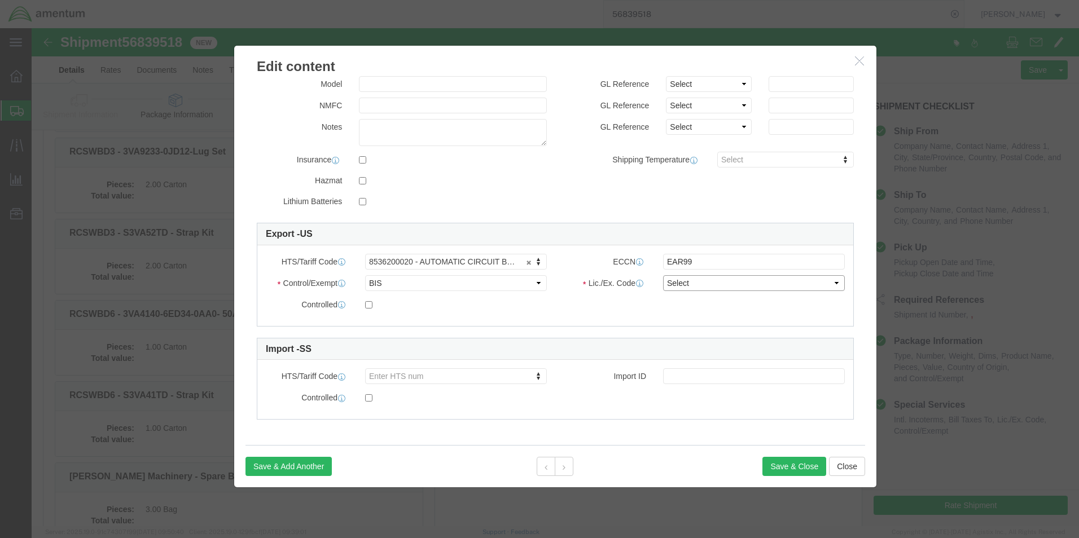
click select "Select AGR-Agricultural APP-Computers APR-Additional Permissive Exports AVS-Air…"
select select "NLR"
click select "Select AGR-Agricultural APP-Computers APR-Additional Permissive Exports AVS-Air…"
click button "Save & Close"
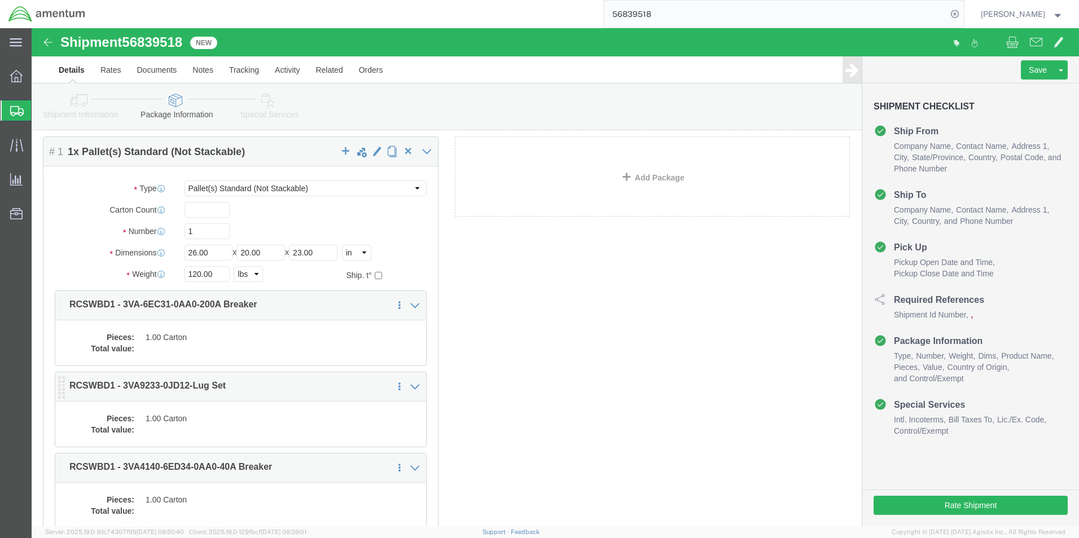
scroll to position [56, 0]
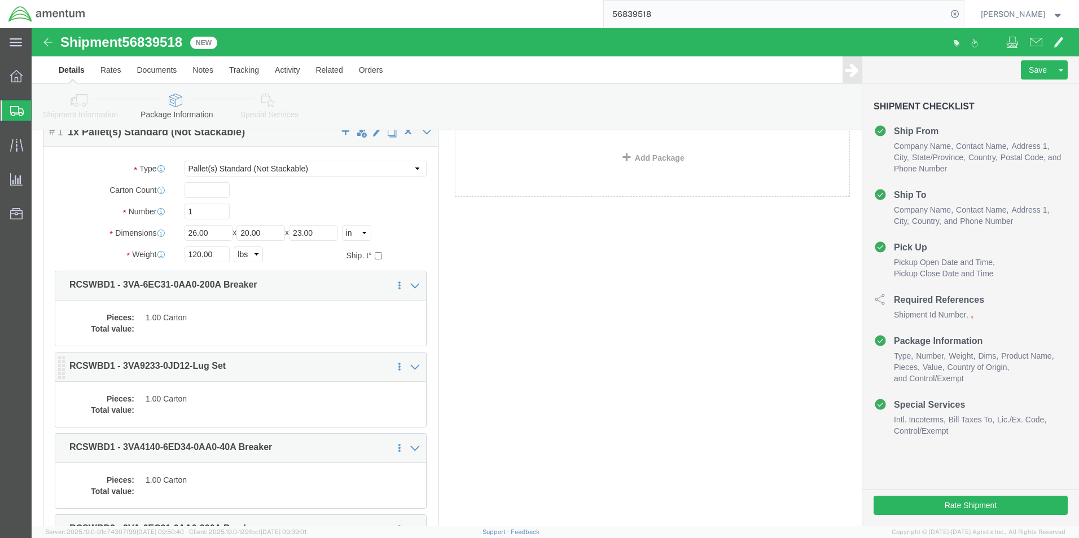
click dd
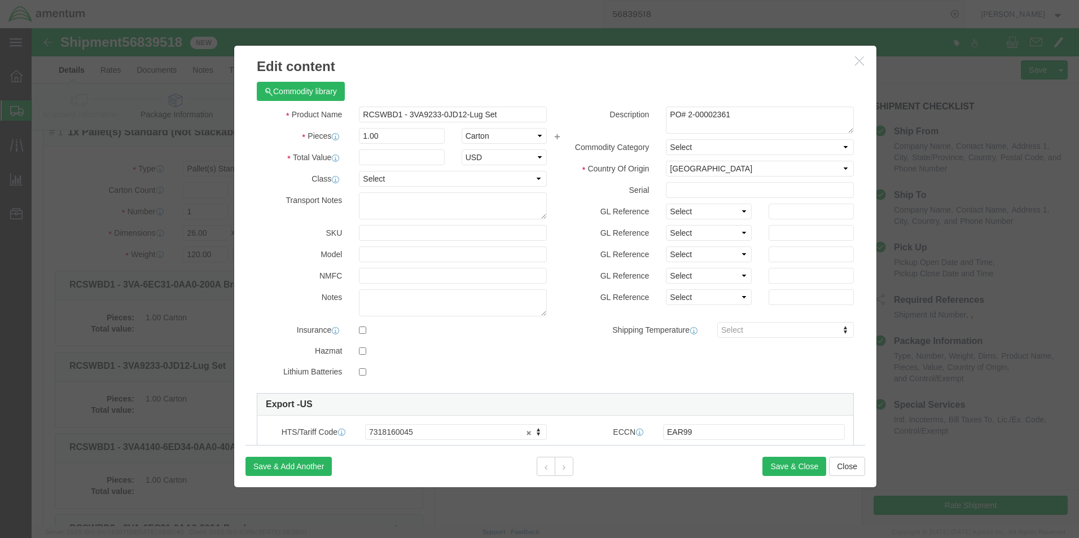
click button "button"
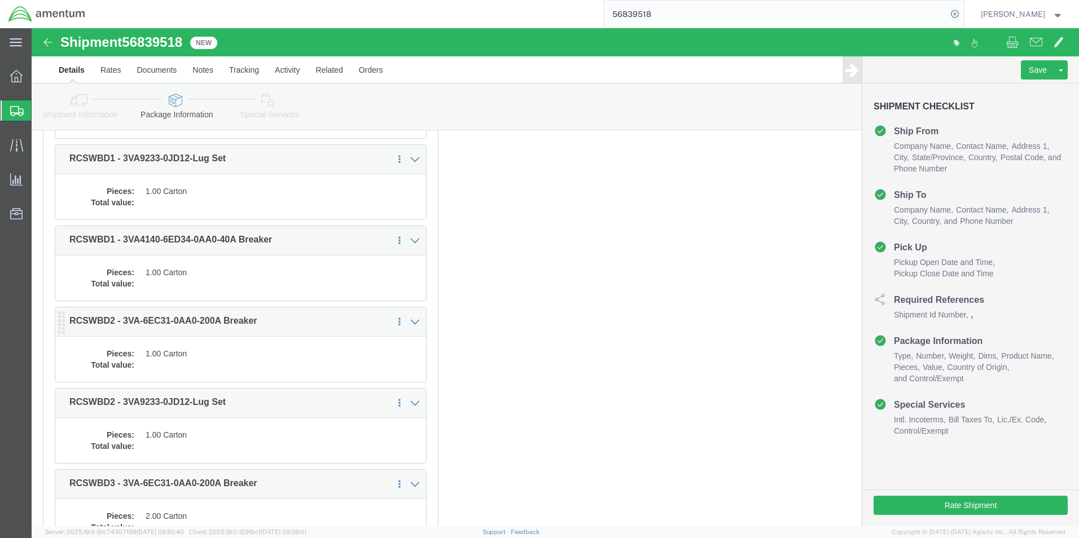
scroll to position [282, 0]
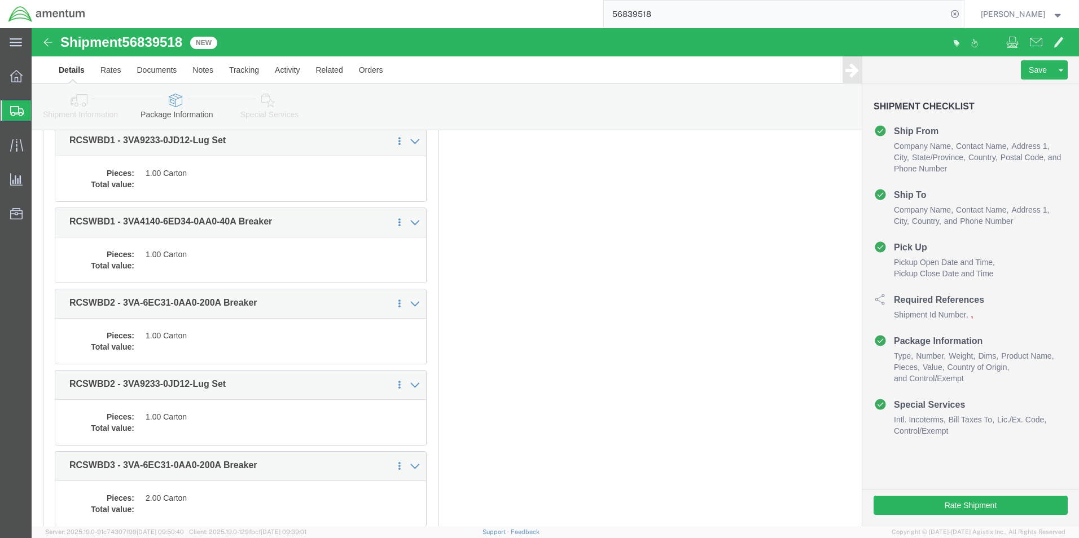
click dd
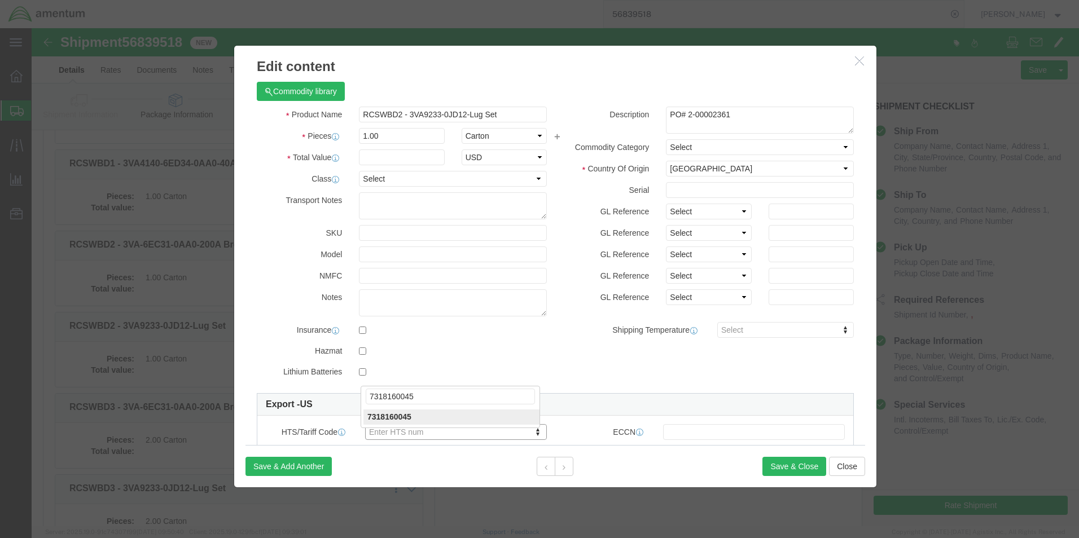
scroll to position [508, 0]
type input "7318160045"
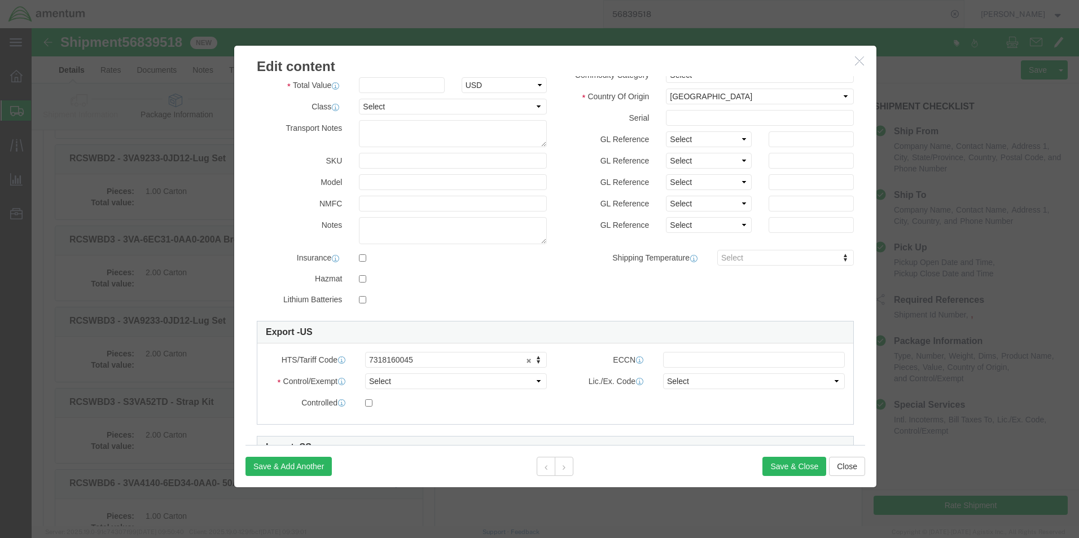
click div "Commodity library Product Name RCSWBD2 - 3VA9233-0JD12-Lug Set Pieces 1.00 Sele…"
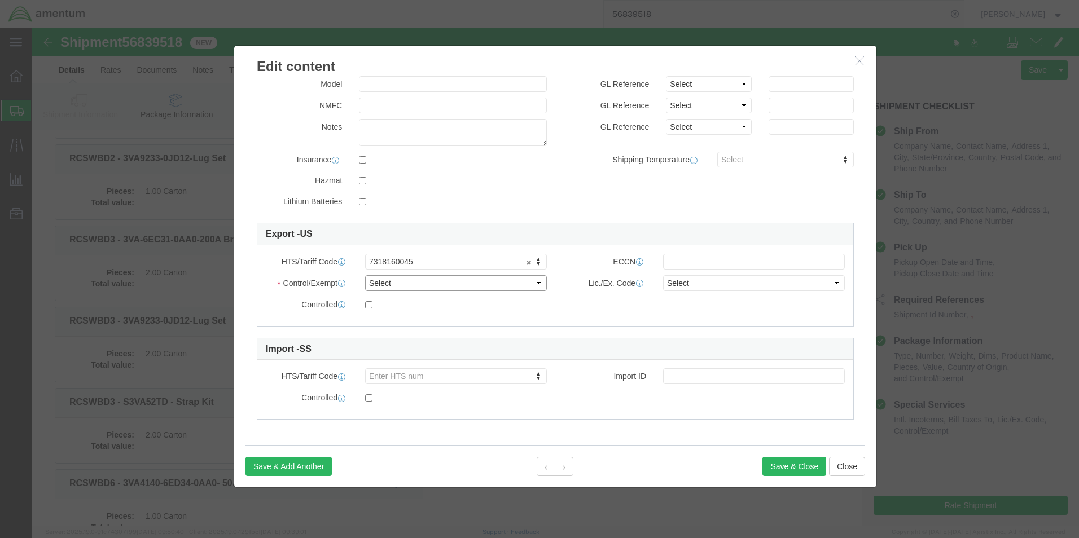
click select "Select ATF BIS DEA EPA FDA FTR ITAR OFAC Other (OPA)"
select select "BIS"
click select "Select ATF BIS DEA EPA FDA FTR ITAR OFAC Other (OPA)"
drag, startPoint x: 632, startPoint y: 234, endPoint x: 672, endPoint y: 237, distance: 40.2
click input "text"
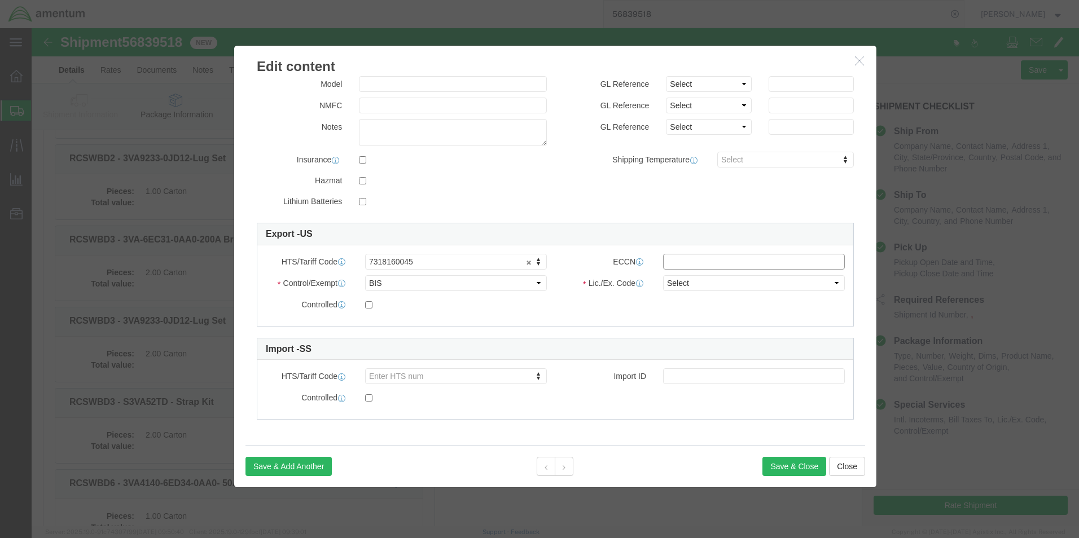
type input "EAR99"
click select "Select AGR-Agricultural APP-Computers APR-Additional Permissive Exports AVS-Air…"
select select "NLR"
click select "Select AGR-Agricultural APP-Computers APR-Additional Permissive Exports AVS-Air…"
click button "Save & Close"
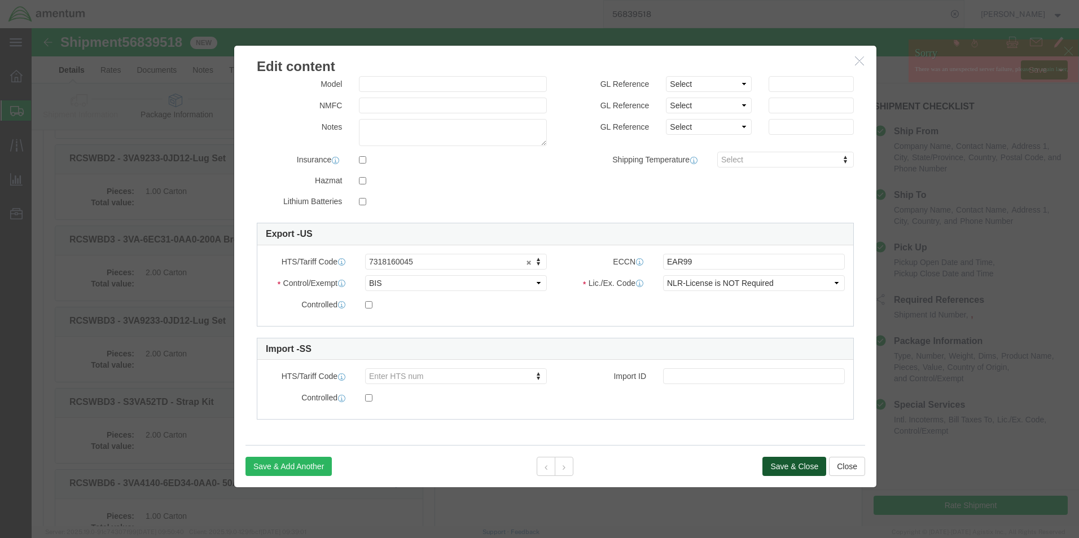
click button "Save & Close"
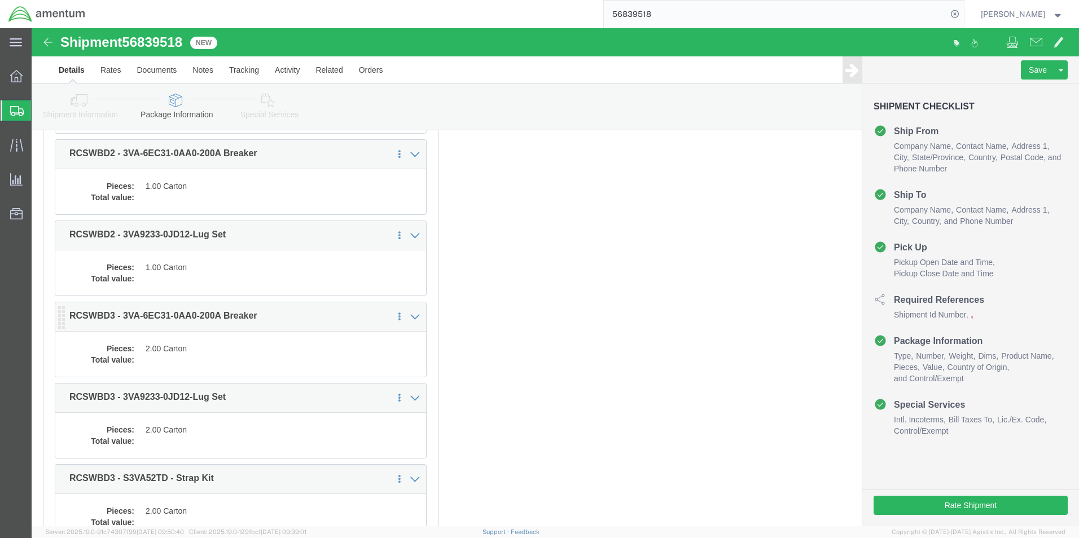
scroll to position [452, 0]
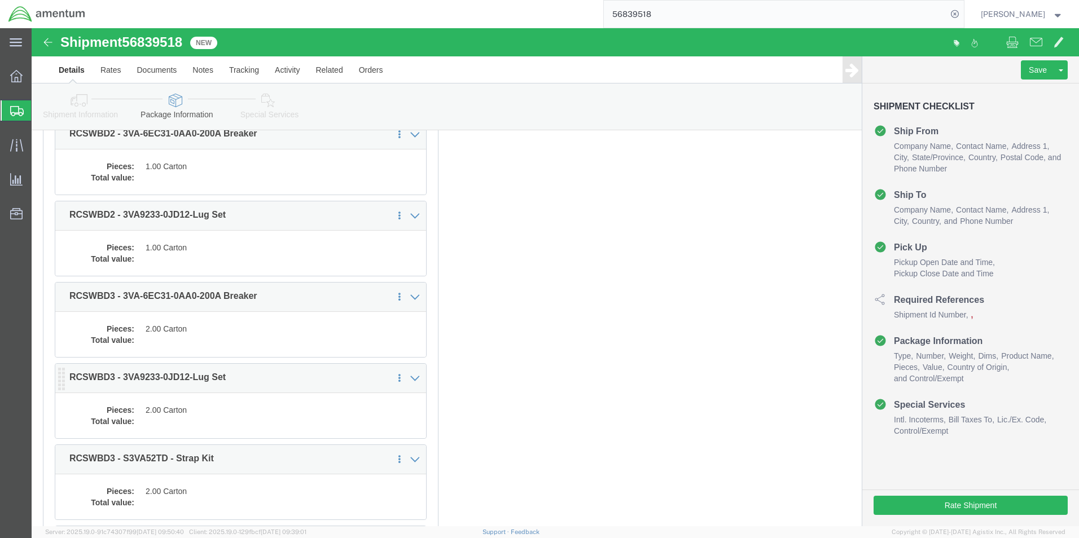
click div "Pieces: 2.00 Carton Total value:"
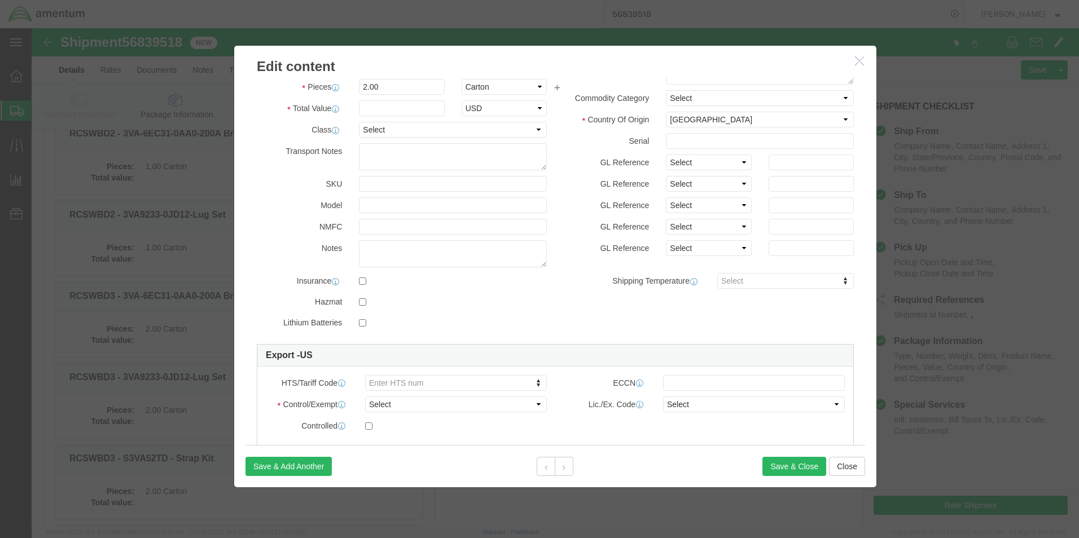
scroll to position [113, 0]
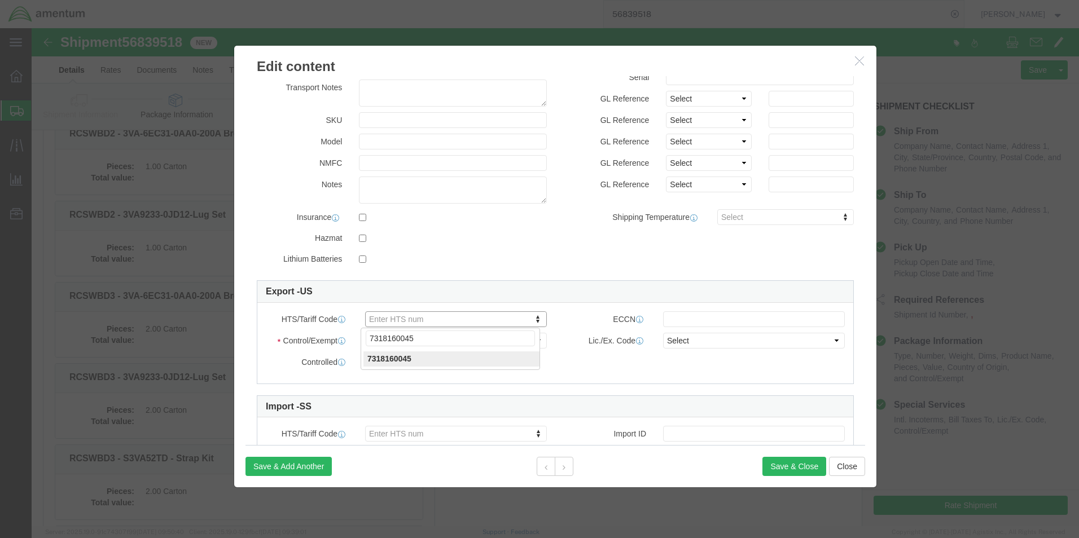
type input "7318160045"
click select "Select ATF BIS DEA EPA FDA FTR ITAR OFAC Other (OPA)"
select select "BIS"
click select "Select ATF BIS DEA EPA FDA FTR ITAR OFAC Other (OPA)"
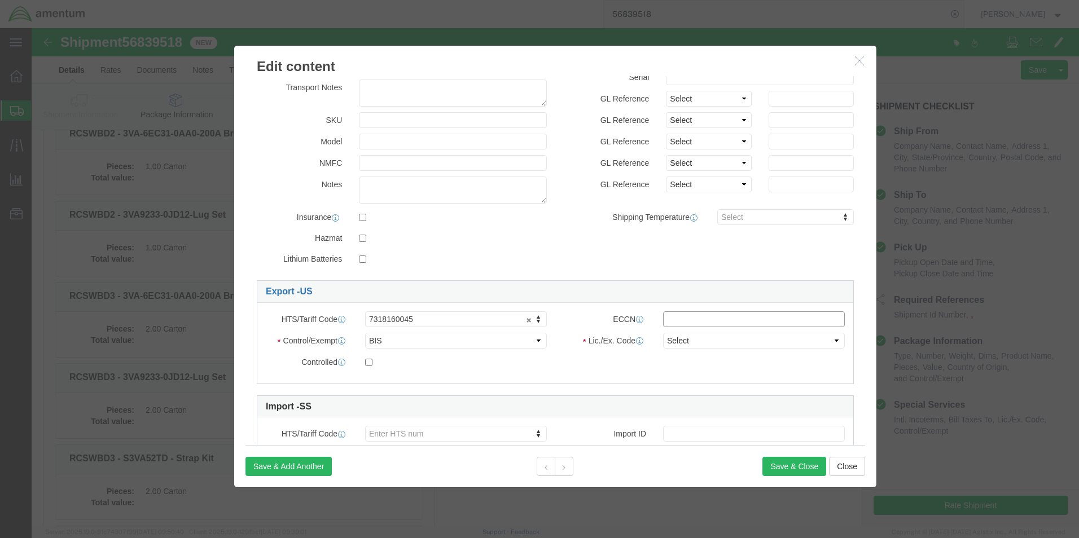
drag, startPoint x: 659, startPoint y: 284, endPoint x: 668, endPoint y: 266, distance: 20.2
click input "text"
type input "EAR99"
click select "Select AGR-Agricultural APP-Computers APR-Additional Permissive Exports AVS-Air…"
select select "NLR"
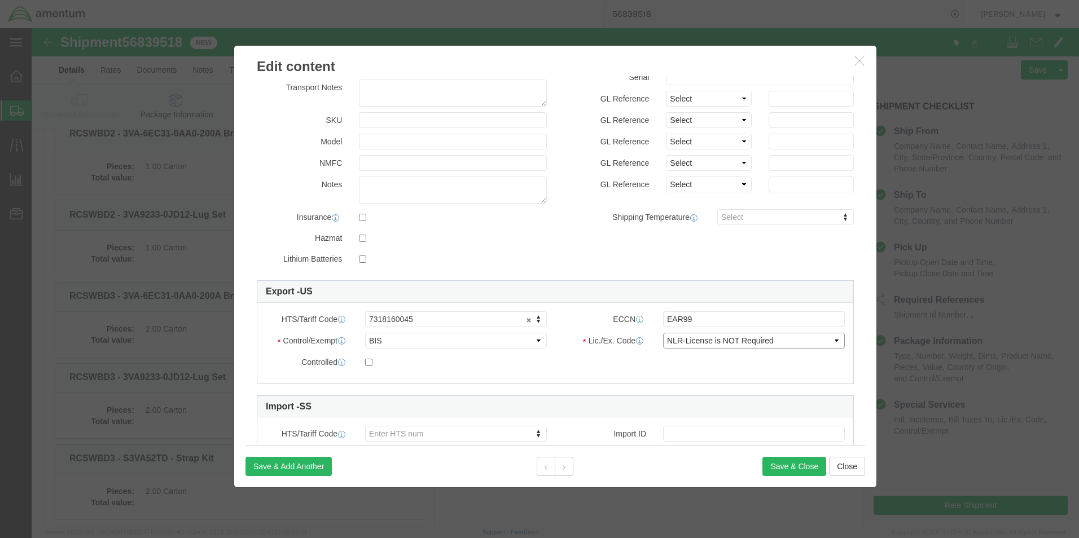
click select "Select AGR-Agricultural APP-Computers APR-Additional Permissive Exports AVS-Air…"
click div "Controlled"
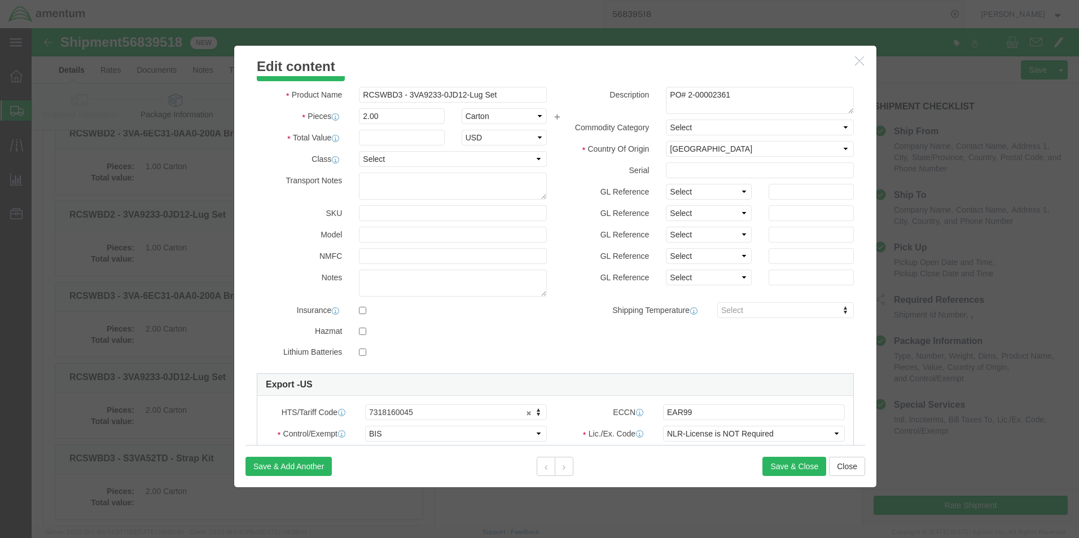
scroll to position [0, 0]
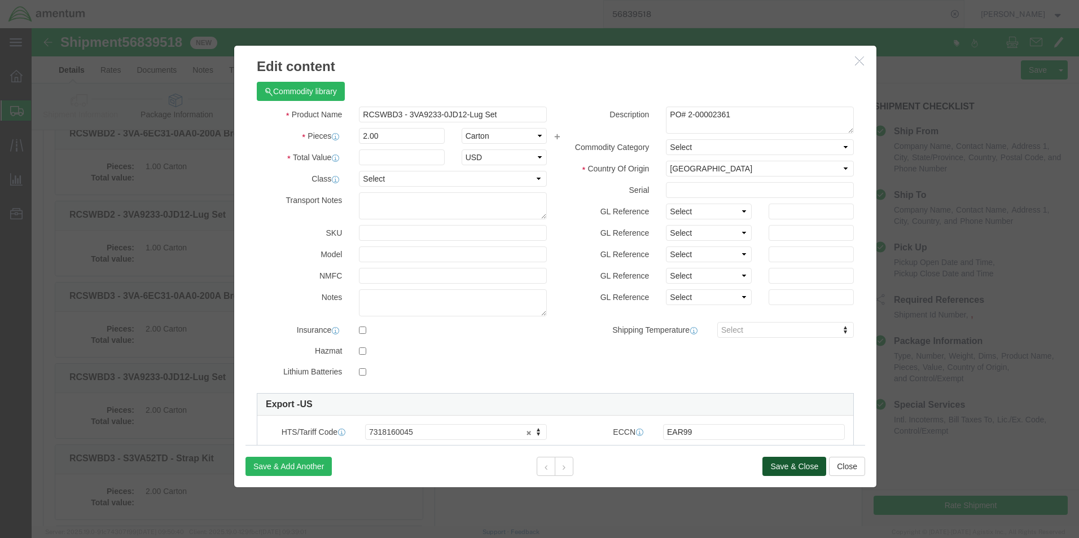
click button "Save & Close"
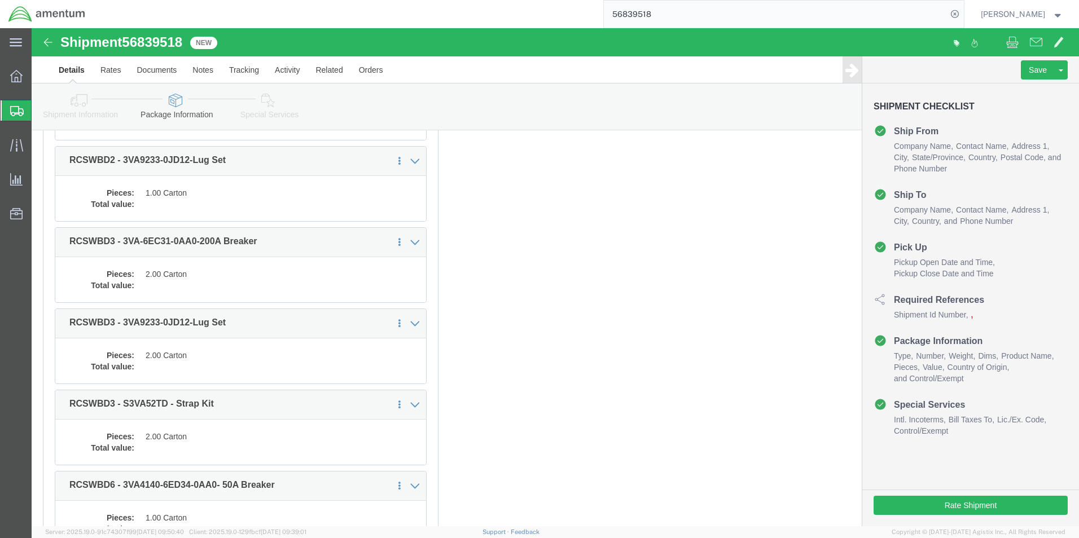
scroll to position [564, 0]
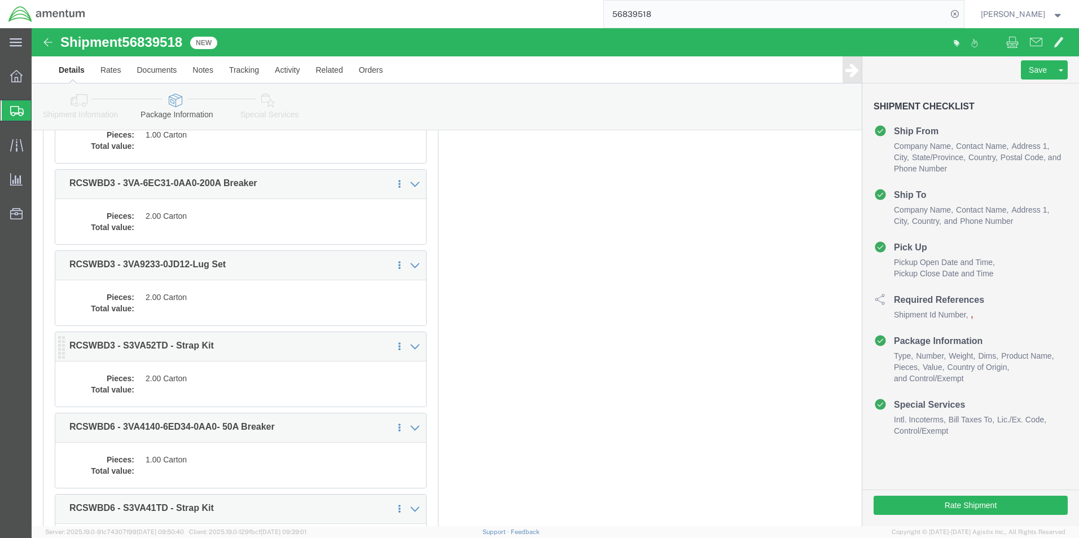
click dd "2.00 Carton"
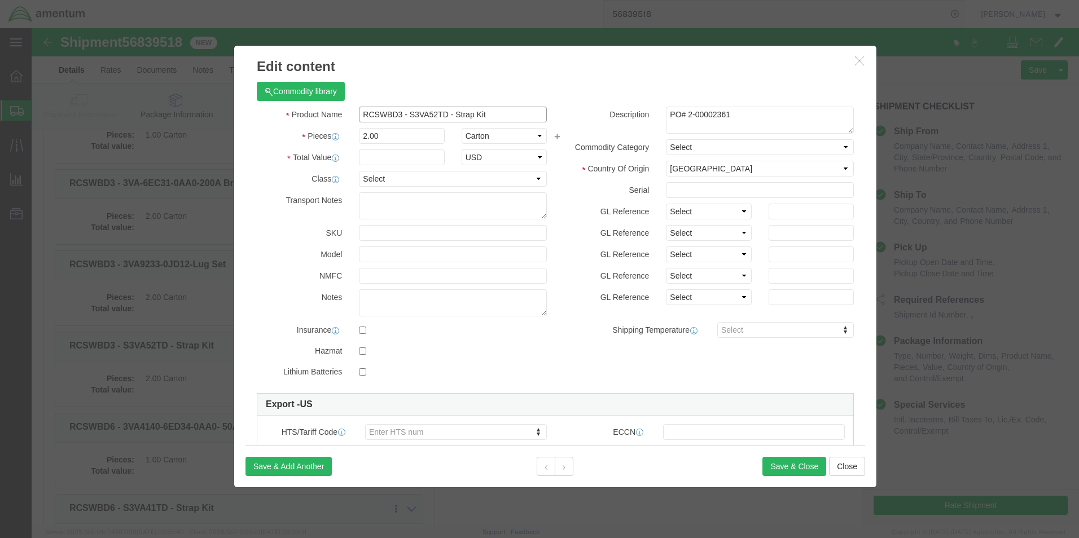
drag, startPoint x: 326, startPoint y: 87, endPoint x: 411, endPoint y: 88, distance: 85.8
click input "RCSWBD3 - S3VA52TD - Strap Kit"
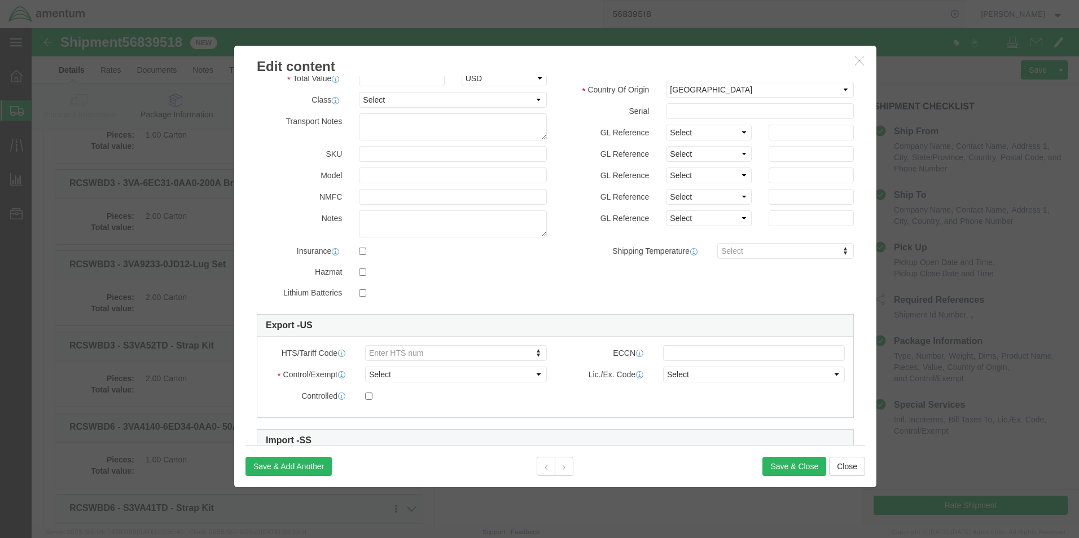
scroll to position [169, 0]
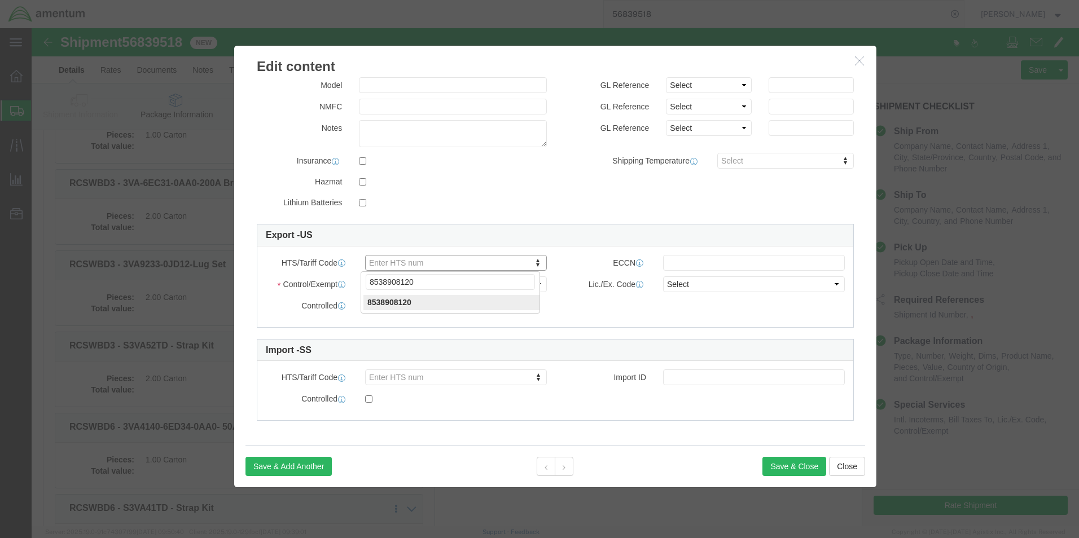
type input "8538908120"
click select "Select ATF BIS DEA EPA FDA FTR ITAR OFAC Other (OPA)"
select select "BIS"
click select "Select ATF BIS DEA EPA FDA FTR ITAR OFAC Other (OPA)"
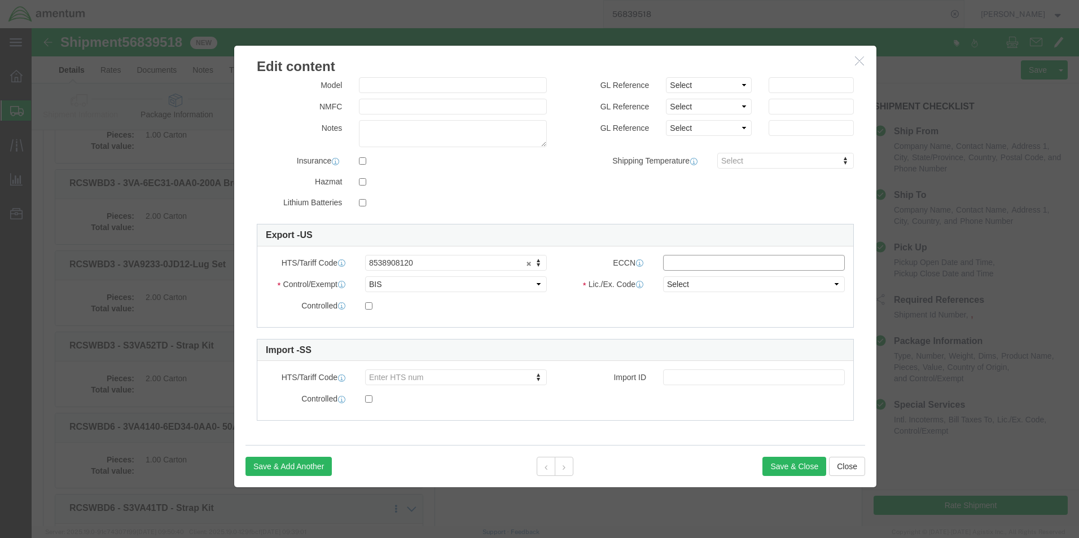
click input "text"
type input "EAR99"
click select "Select AGR-Agricultural APP-Computers APR-Additional Permissive Exports AVS-Air…"
select select "NLR"
click select "Select AGR-Agricultural APP-Computers APR-Additional Permissive Exports AVS-Air…"
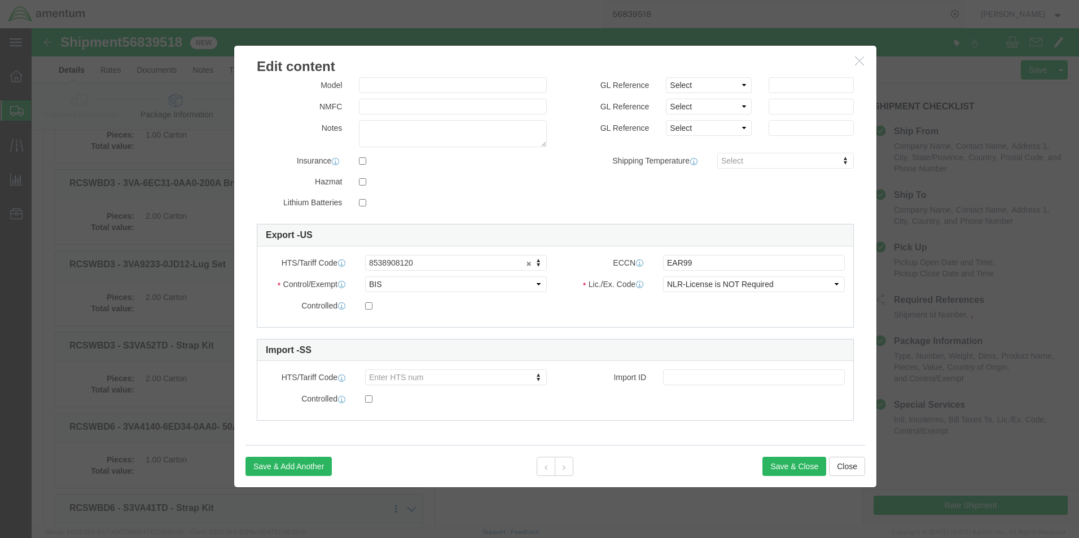
click div "Controlled"
click button "Save & Close"
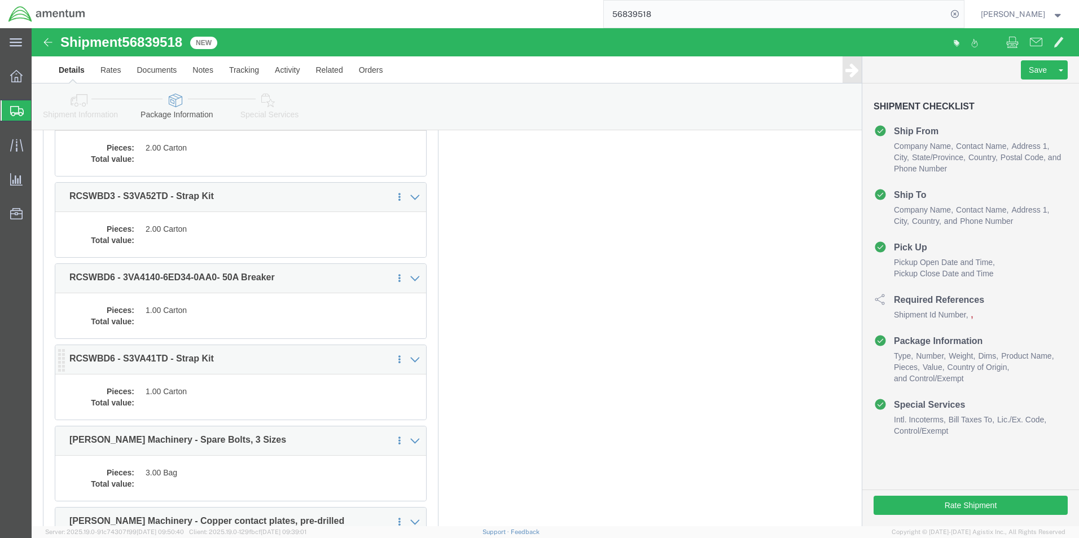
scroll to position [734, 0]
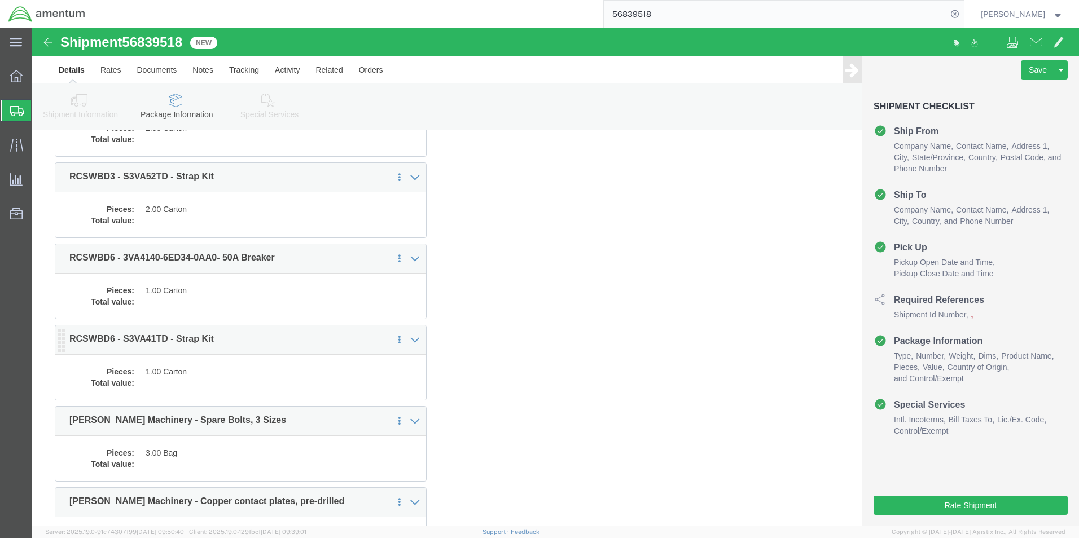
click dd "1.00 Carton"
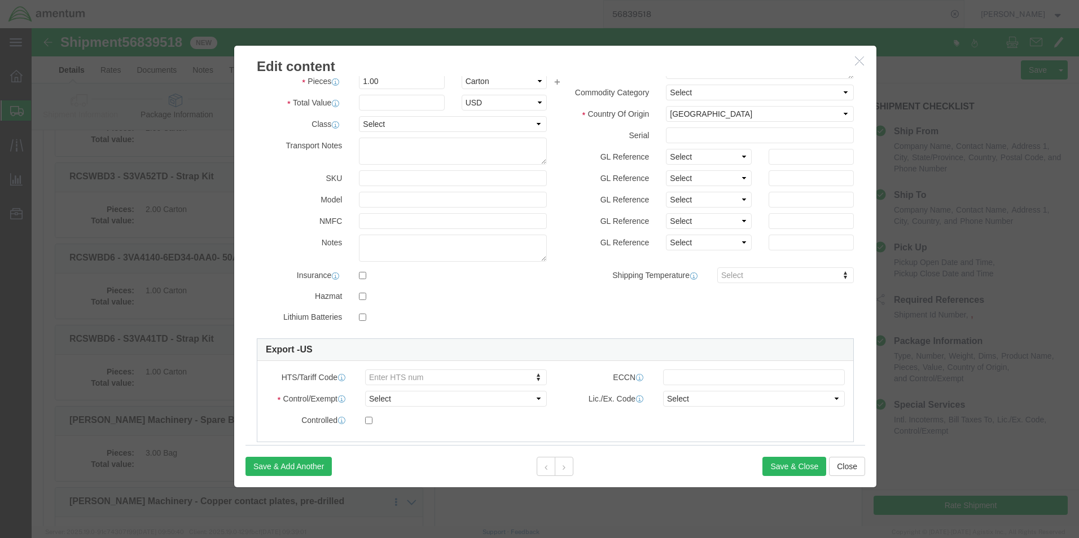
scroll to position [113, 0]
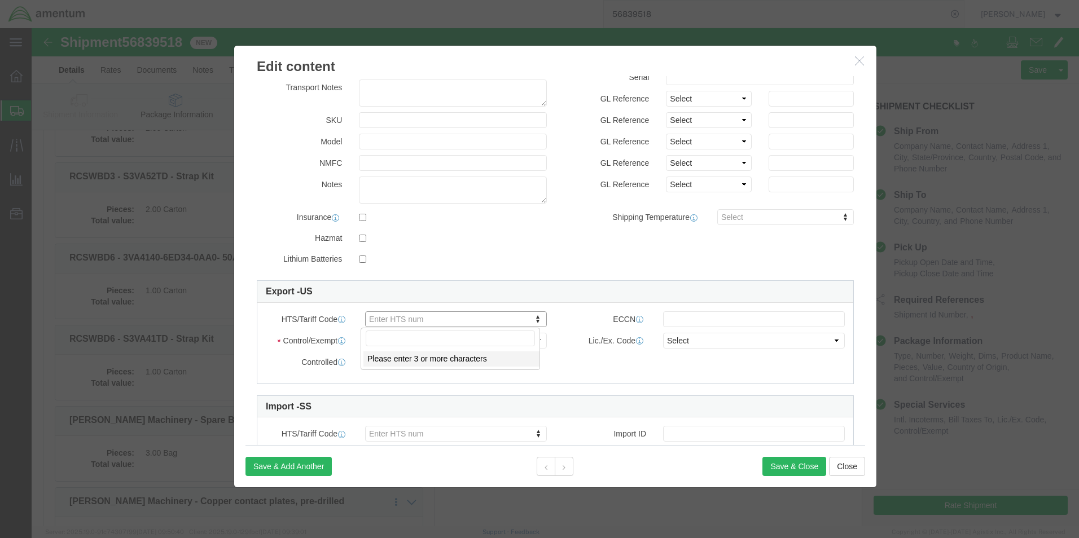
drag, startPoint x: 360, startPoint y: 292, endPoint x: 350, endPoint y: 291, distance: 10.2
paste input "8538908120"
type input "8538908120"
click select "Select ATF BIS DEA EPA FDA FTR ITAR OFAC Other (OPA)"
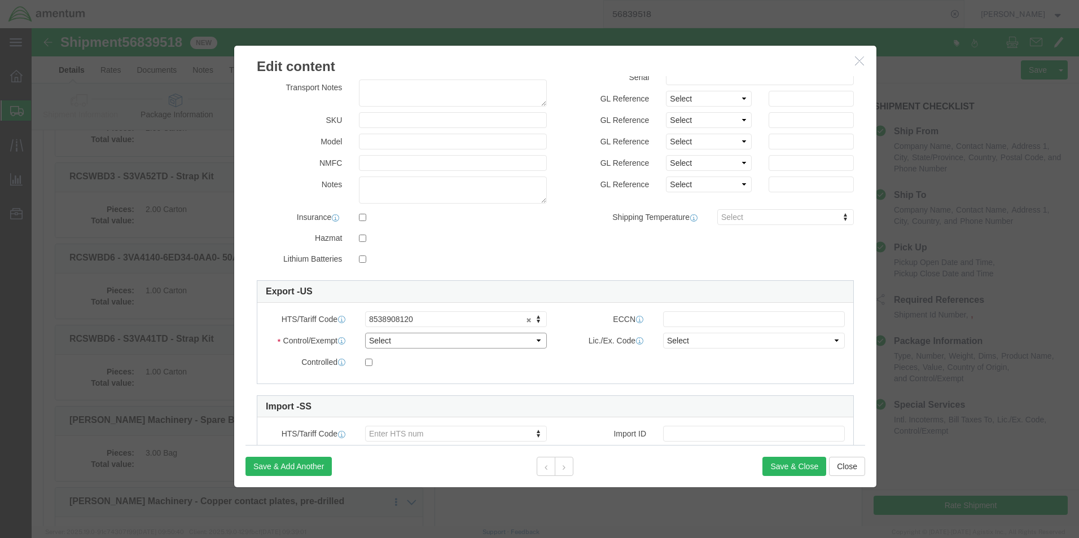
select select "BIS"
click select "Select ATF BIS DEA EPA FDA FTR ITAR OFAC Other (OPA)"
click input "text"
type input "EAR99"
click select "Select AGR-Agricultural APP-Computers APR-Additional Permissive Exports AVS-Air…"
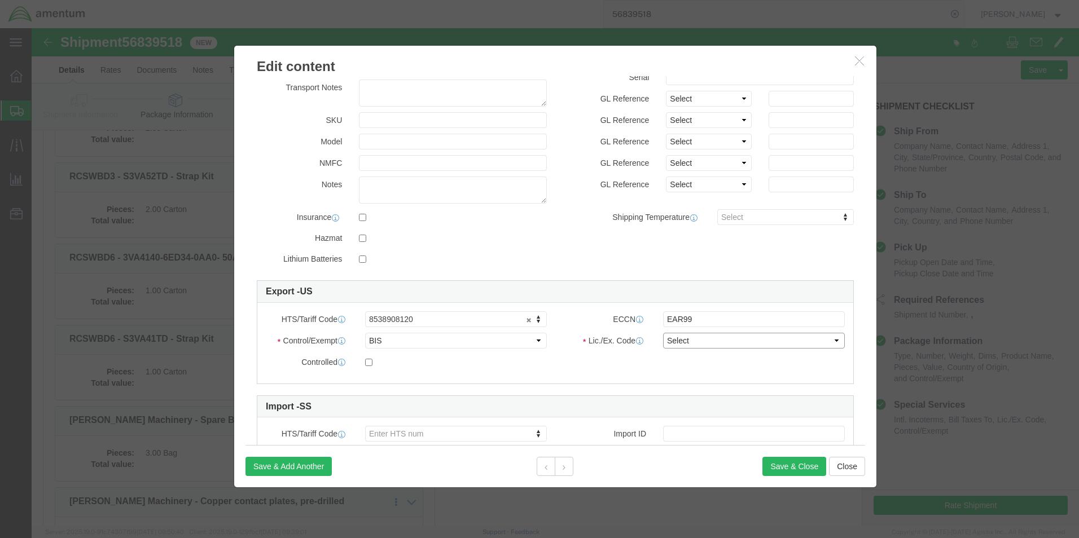
select select "NLR"
click select "Select AGR-Agricultural APP-Computers APR-Additional Permissive Exports AVS-Air…"
click button "Save & Close"
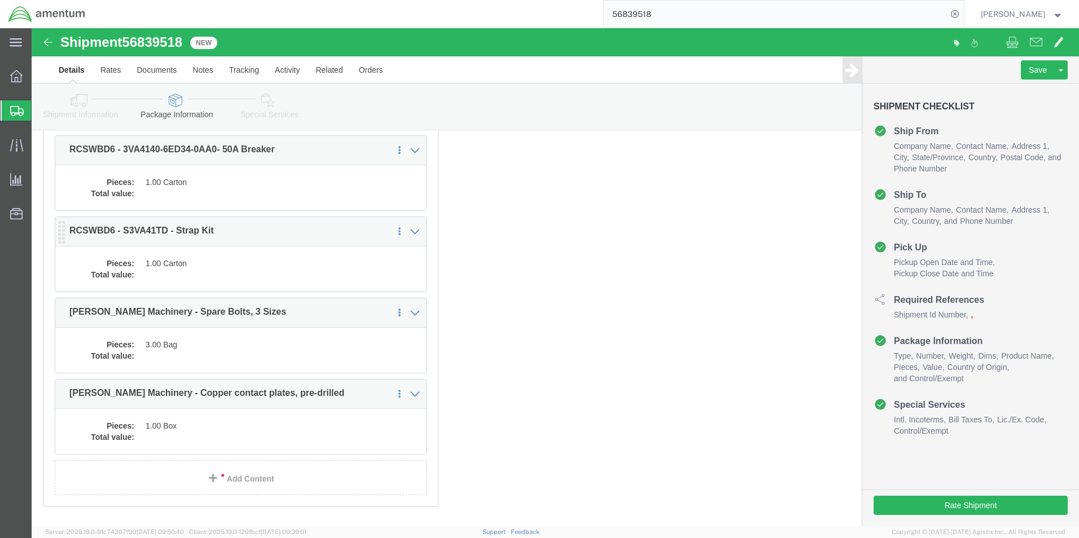
scroll to position [847, 0]
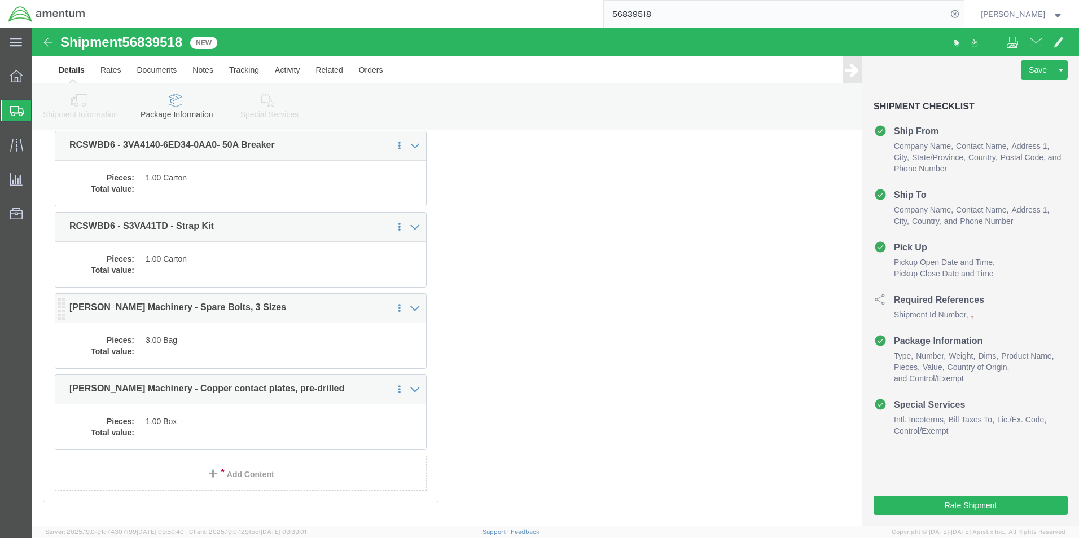
click dd "3.00 Bag"
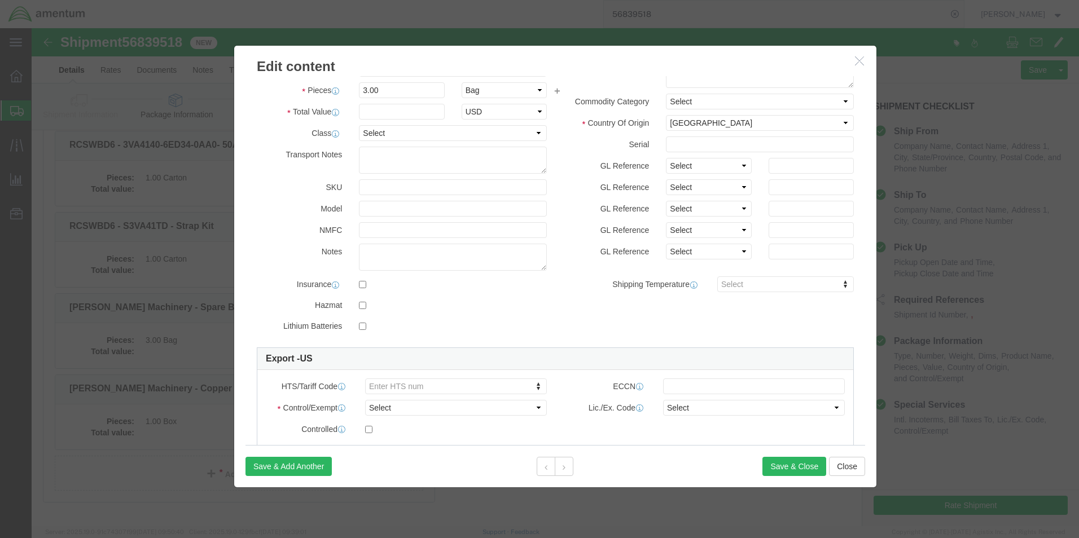
scroll to position [113, 0]
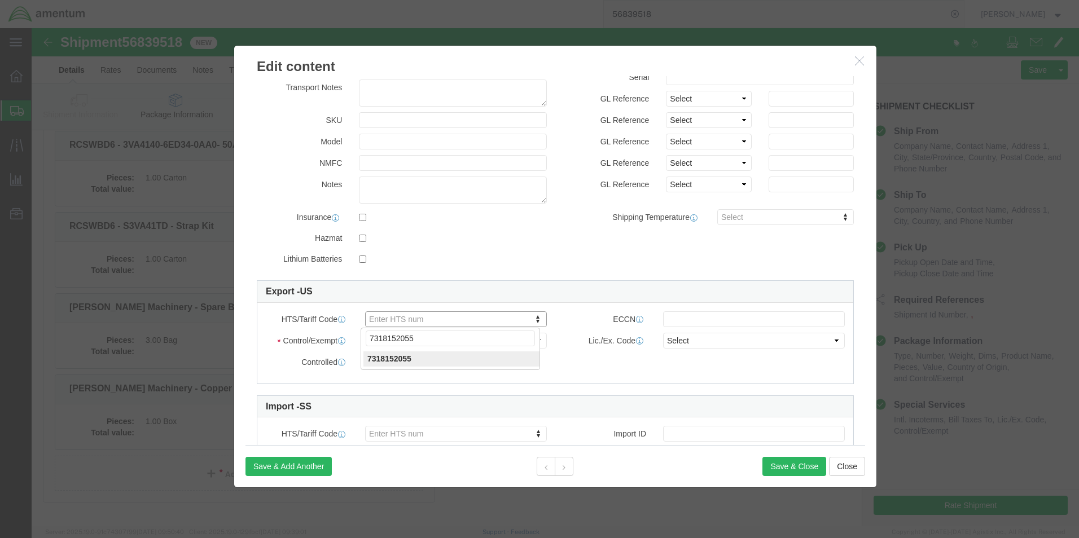
type input "7318152055"
click select "Select ATF BIS DEA EPA FDA FTR ITAR OFAC Other (OPA)"
select select "BIS"
click select "Select ATF BIS DEA EPA FDA FTR ITAR OFAC Other (OPA)"
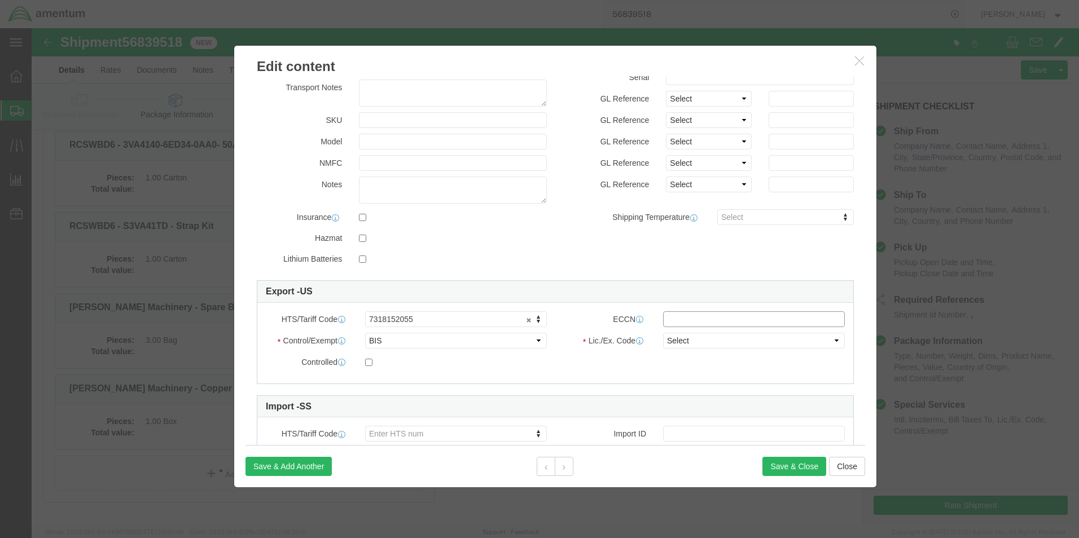
drag, startPoint x: 634, startPoint y: 291, endPoint x: 643, endPoint y: 291, distance: 9.6
click input "text"
type input "EAR99"
click select "Select AGR-Agricultural APP-Computers APR-Additional Permissive Exports AVS-Air…"
select select "NLR"
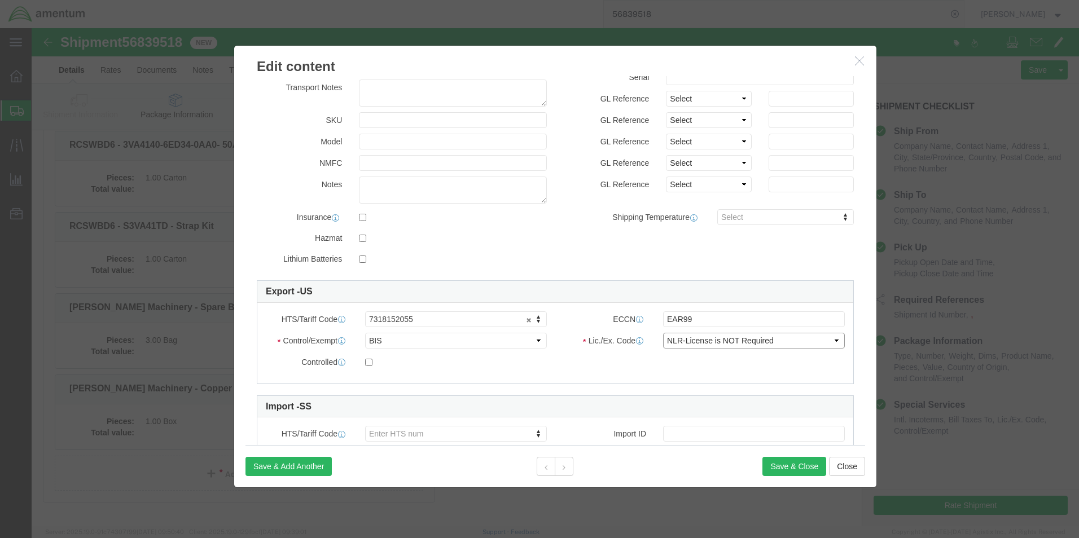
click select "Select AGR-Agricultural APP-Computers APR-Additional Permissive Exports AVS-Air…"
click button "Save & Close"
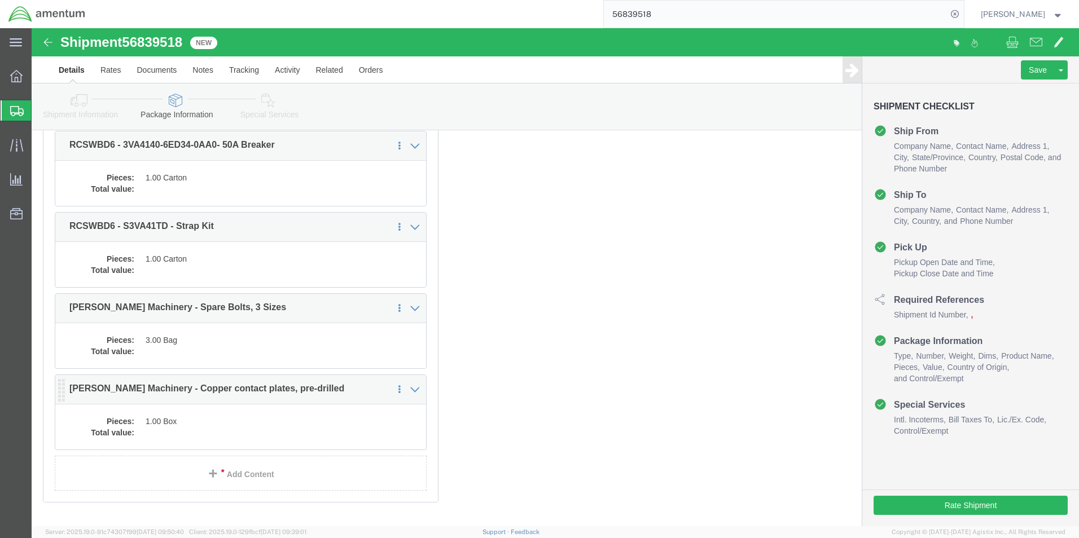
click dd "1.00 Box"
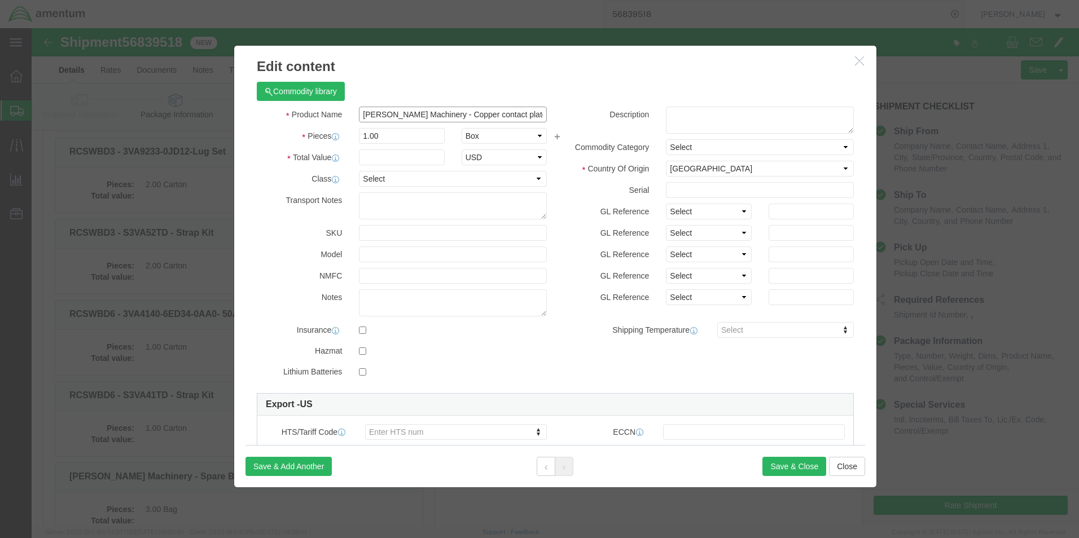
scroll to position [0, 6]
drag, startPoint x: 327, startPoint y: 86, endPoint x: 480, endPoint y: 85, distance: 153.0
click div "Product Name [PERSON_NAME] Machinery - Copper contact plates, pre-drilled Piece…"
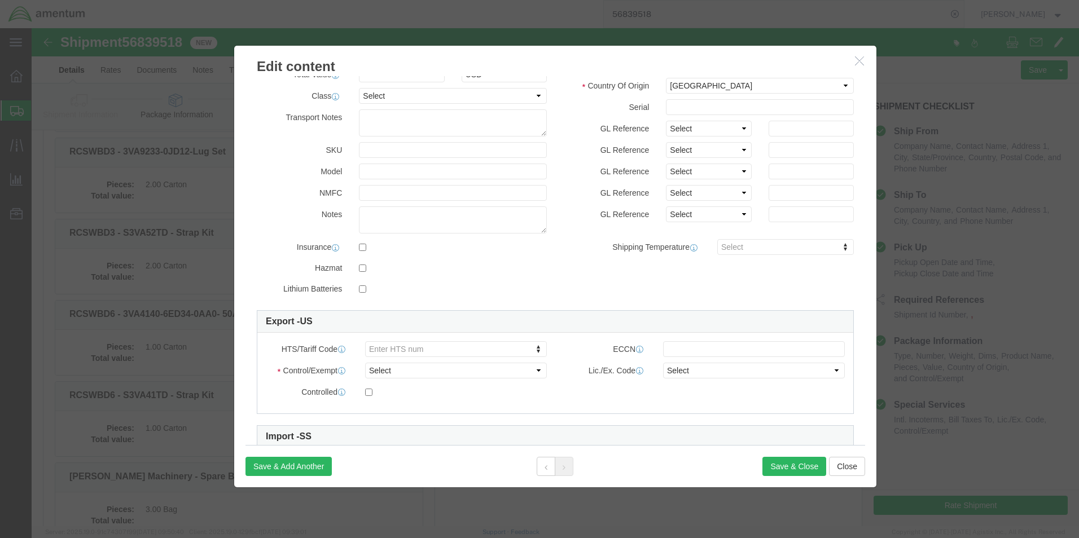
scroll to position [169, 0]
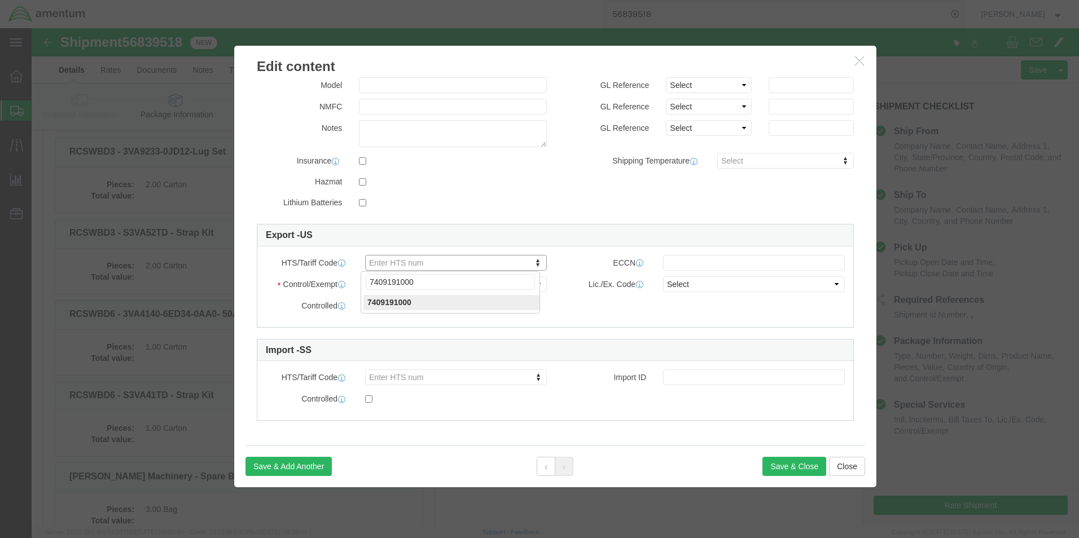
type input "7409191000"
click select "Select ATF BIS DEA EPA FDA FTR ITAR OFAC Other (OPA)"
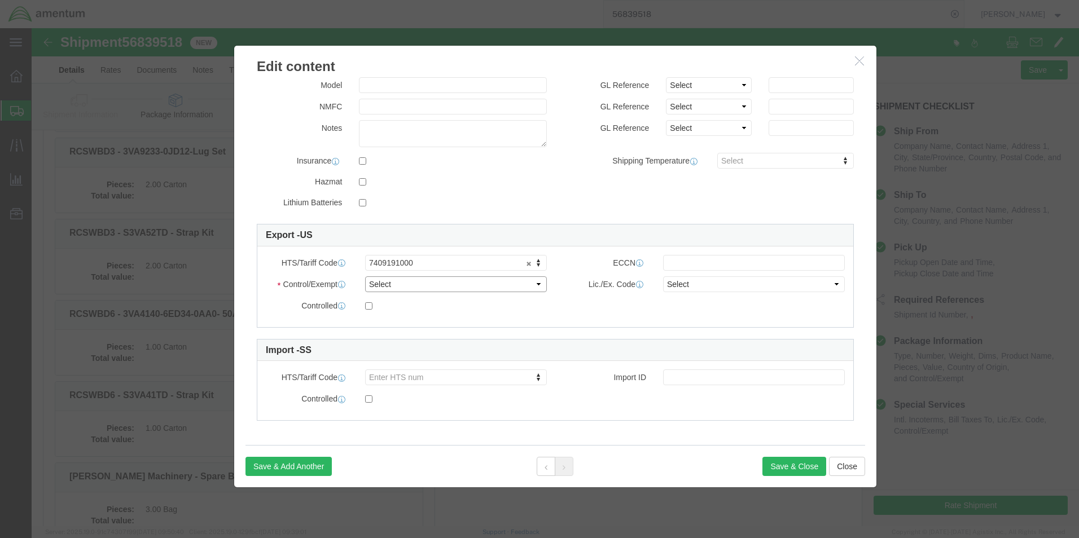
select select "BIS"
click select "Select ATF BIS DEA EPA FDA FTR ITAR OFAC Other (OPA)"
click input "text"
type input "EAR99"
click select "Select AGR-Agricultural APP-Computers APR-Additional Permissive Exports AVS-Air…"
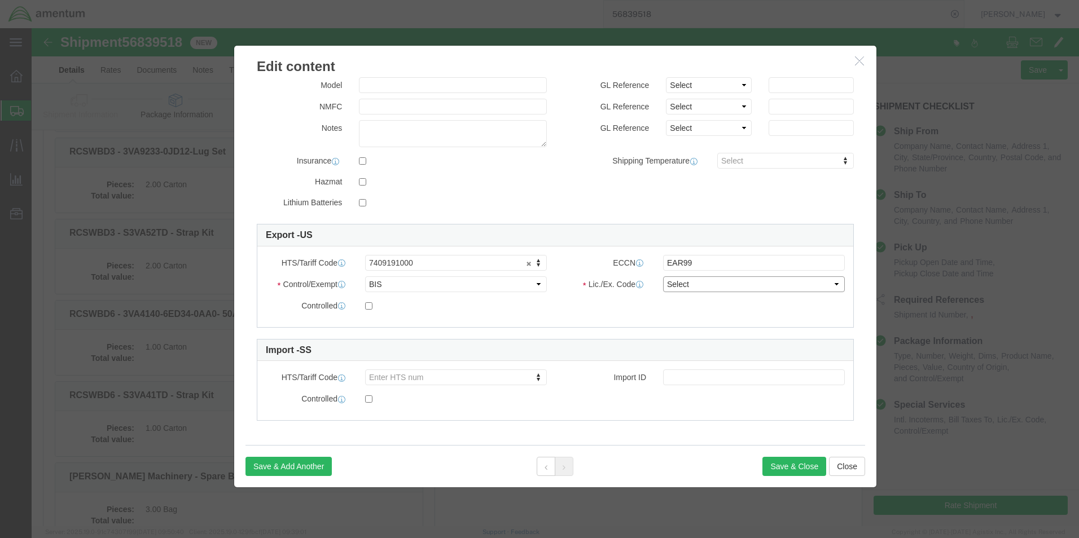
select select "NLR"
click select "Select AGR-Agricultural APP-Computers APR-Additional Permissive Exports AVS-Air…"
click button "Save & Close"
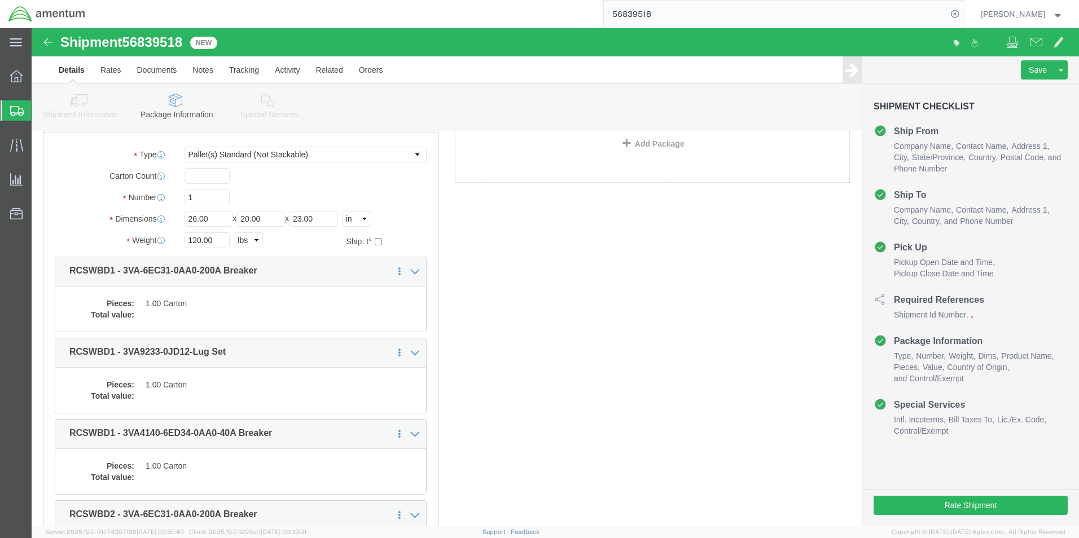
scroll to position [0, 0]
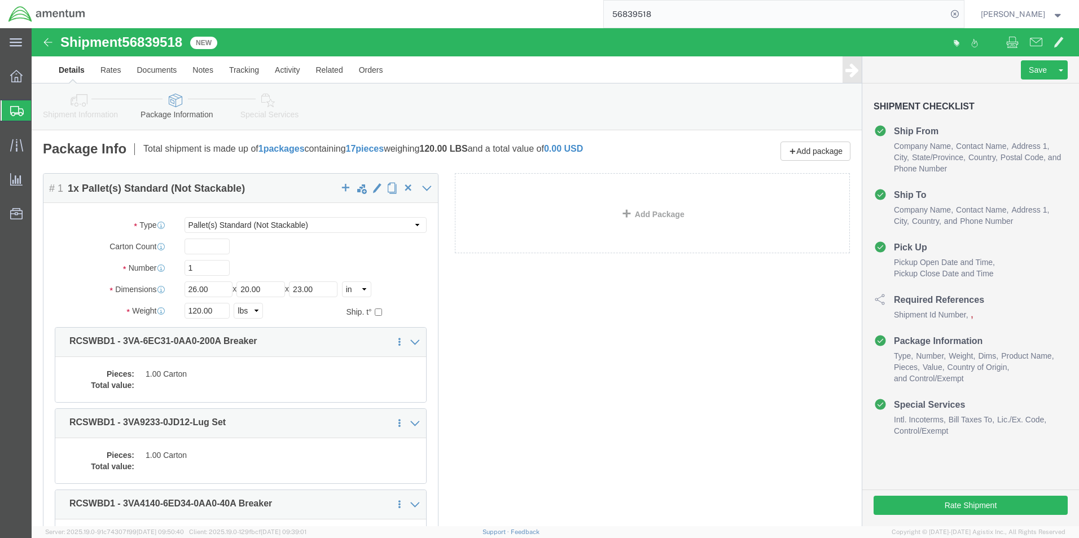
click link "Shipment Information"
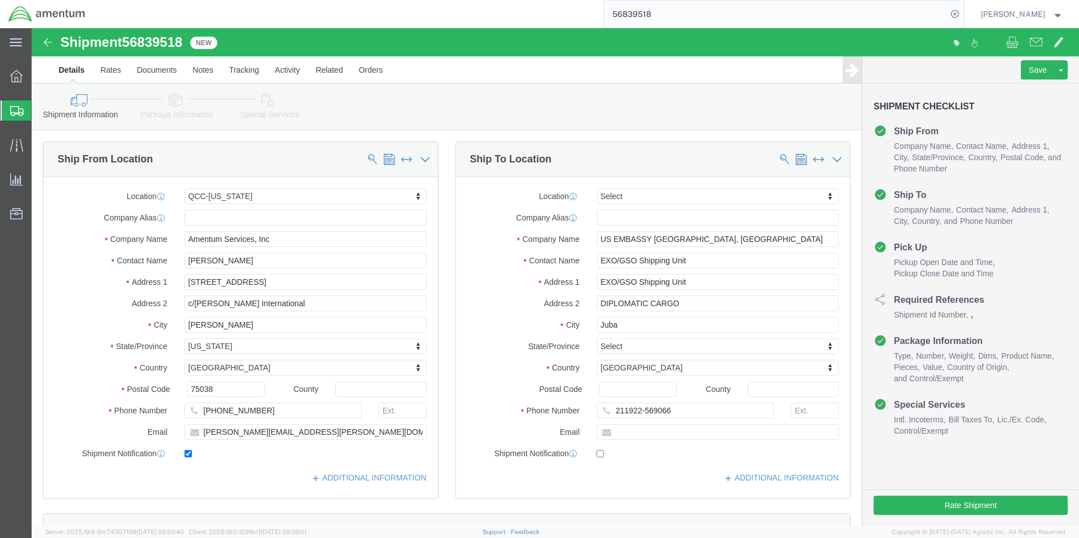
click link "Special Services"
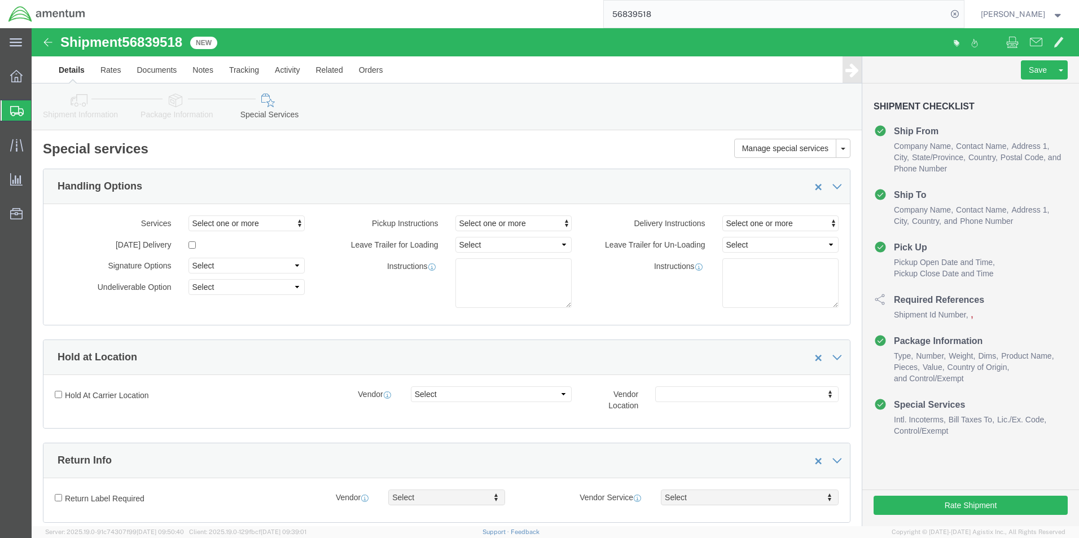
click icon
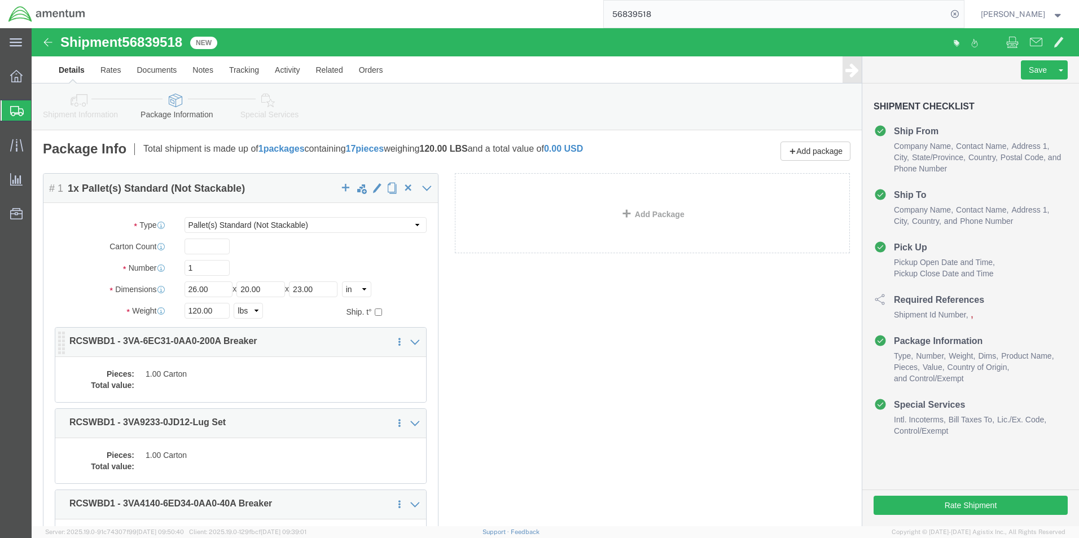
click dd
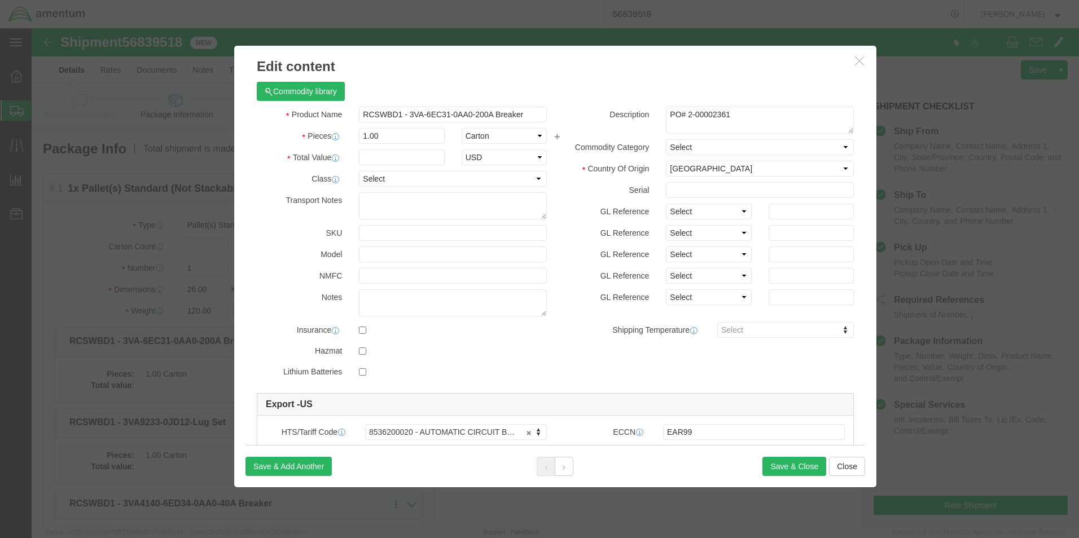
click icon "button"
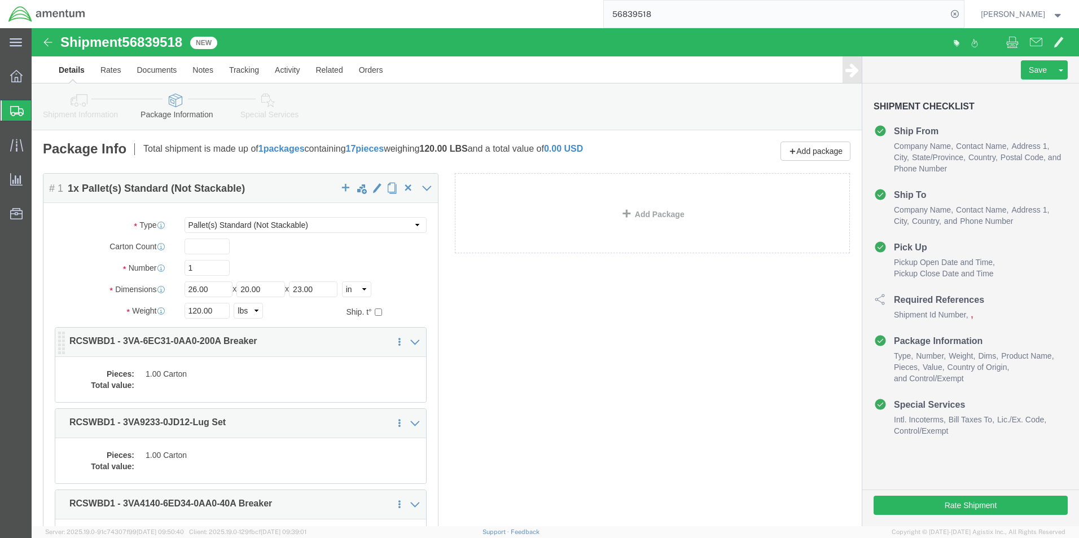
click dd
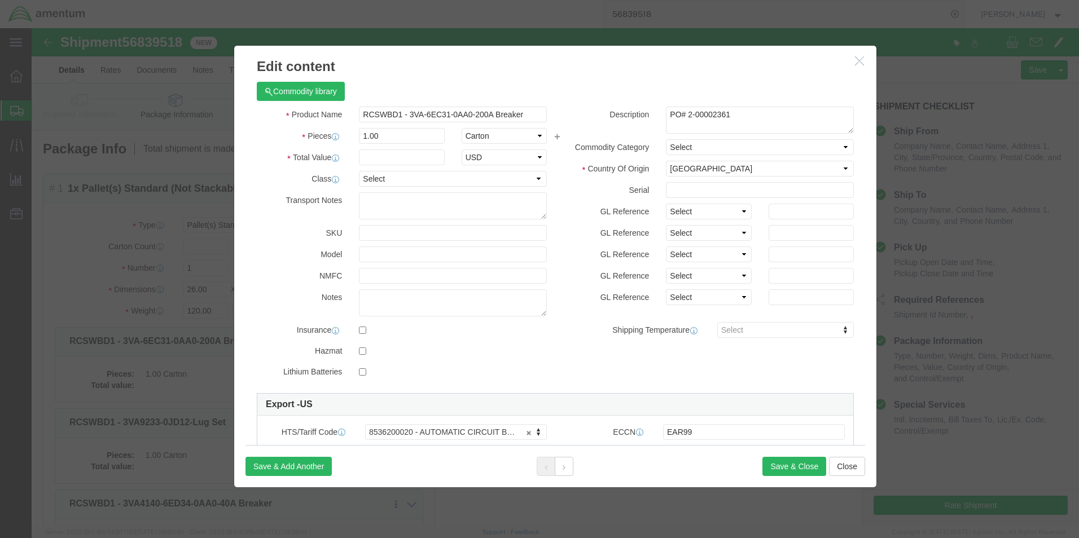
click icon "button"
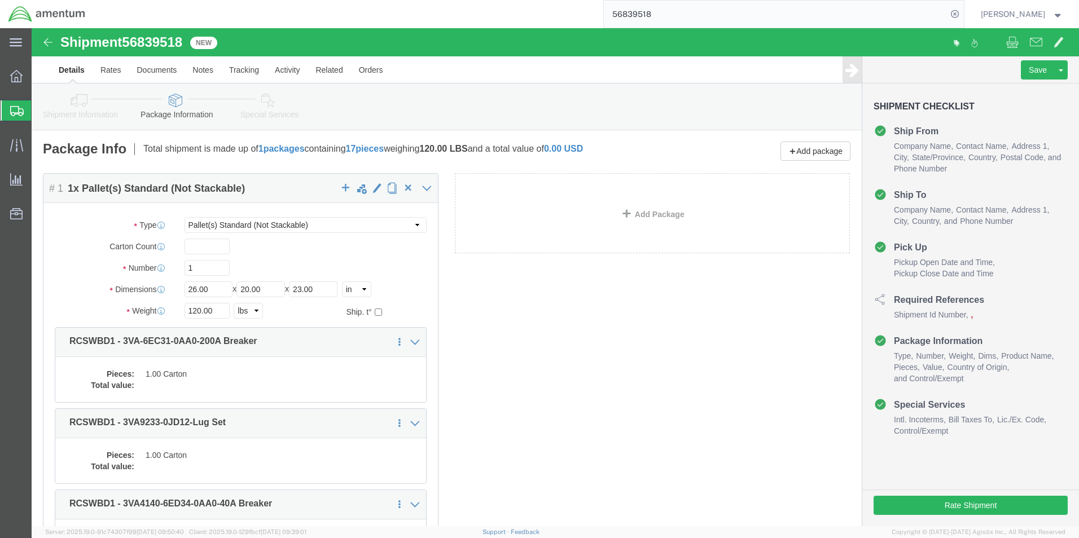
click link "Special Services"
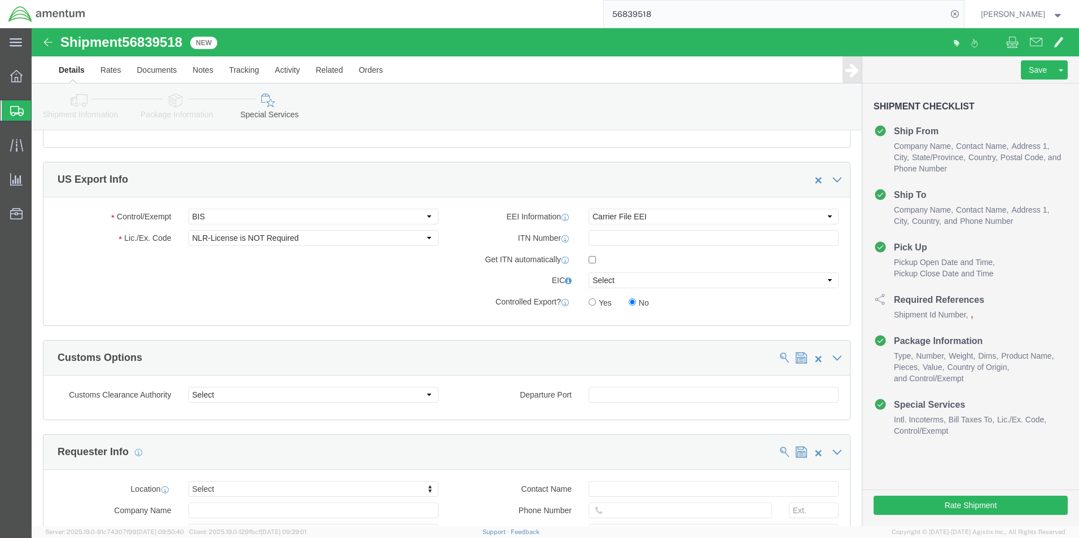
scroll to position [734, 0]
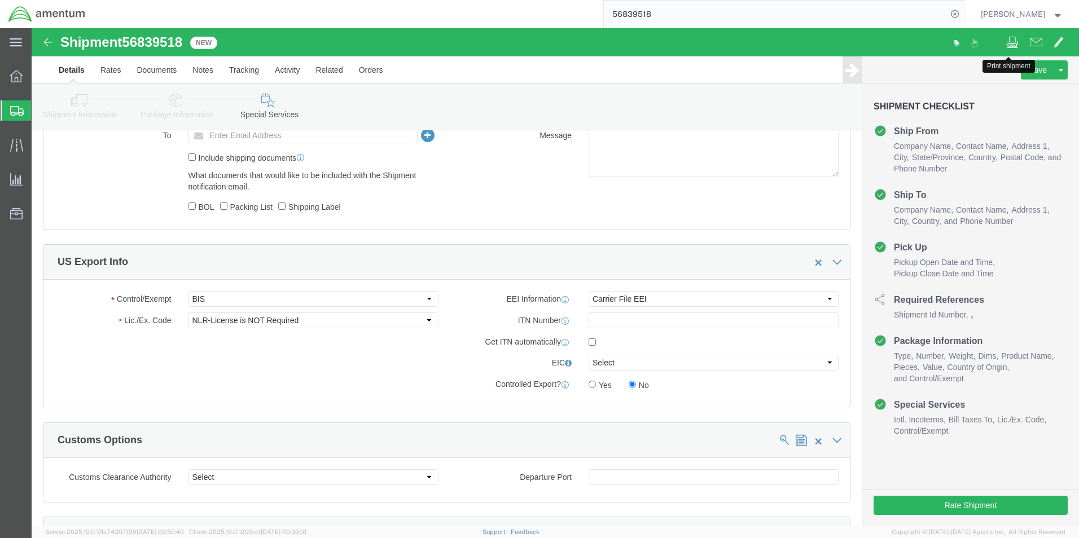
click span
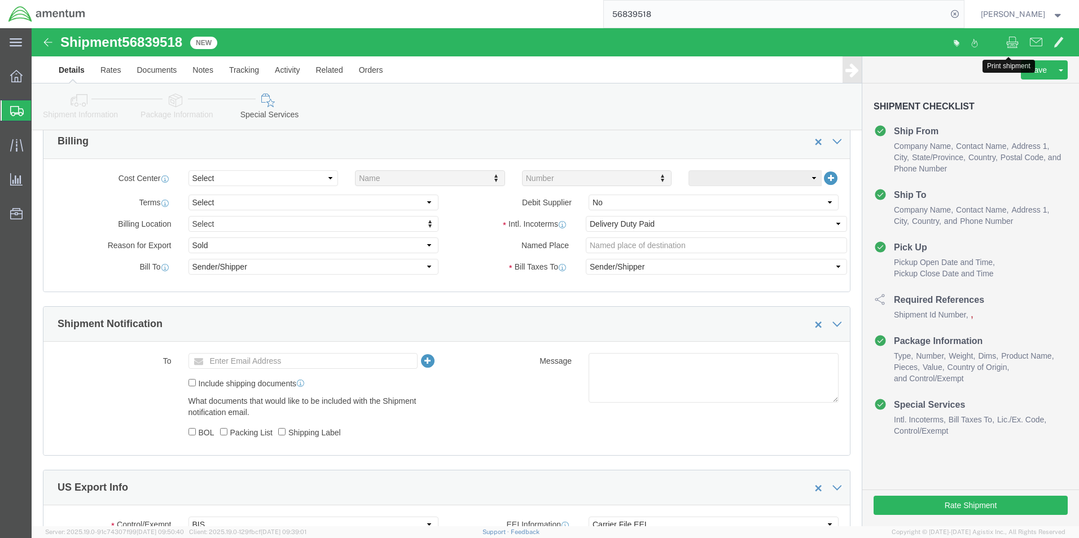
scroll to position [226, 0]
